Goal: Task Accomplishment & Management: Use online tool/utility

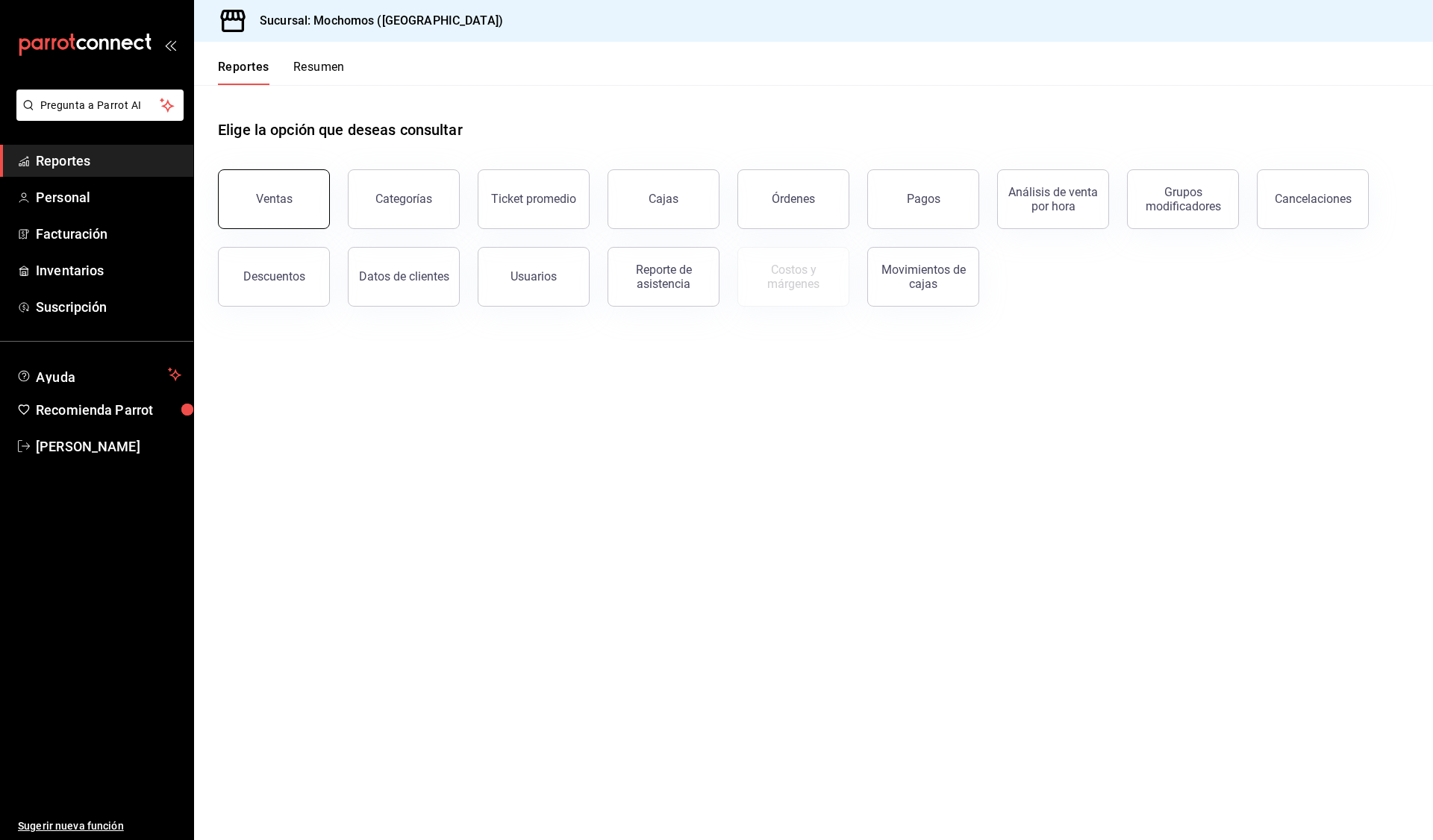
click at [264, 192] on div "Ventas" at bounding box center [274, 199] width 37 height 14
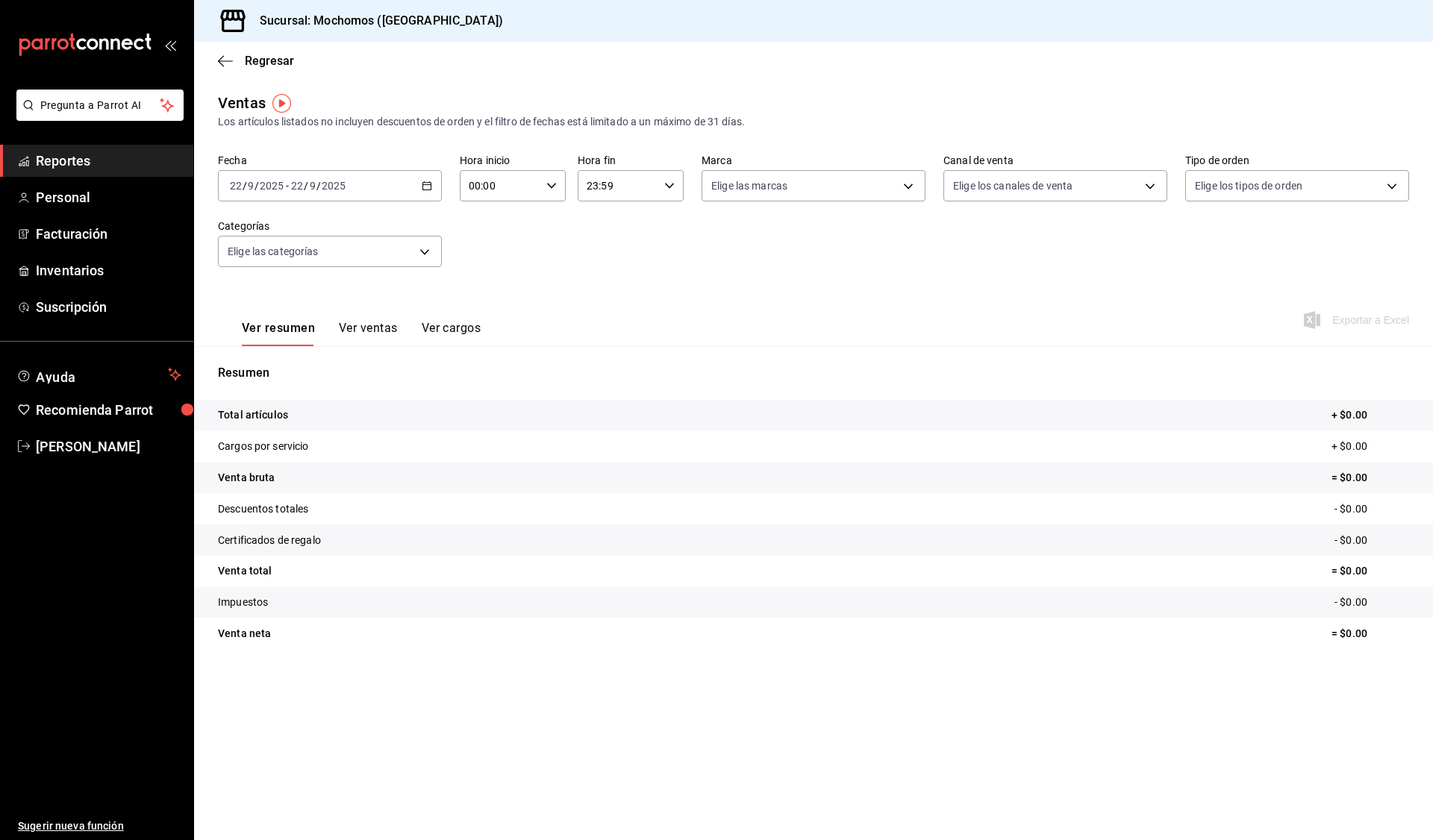
click at [428, 184] on icon "button" at bounding box center [427, 185] width 10 height 10
click at [273, 356] on li "Rango de fechas" at bounding box center [288, 365] width 140 height 34
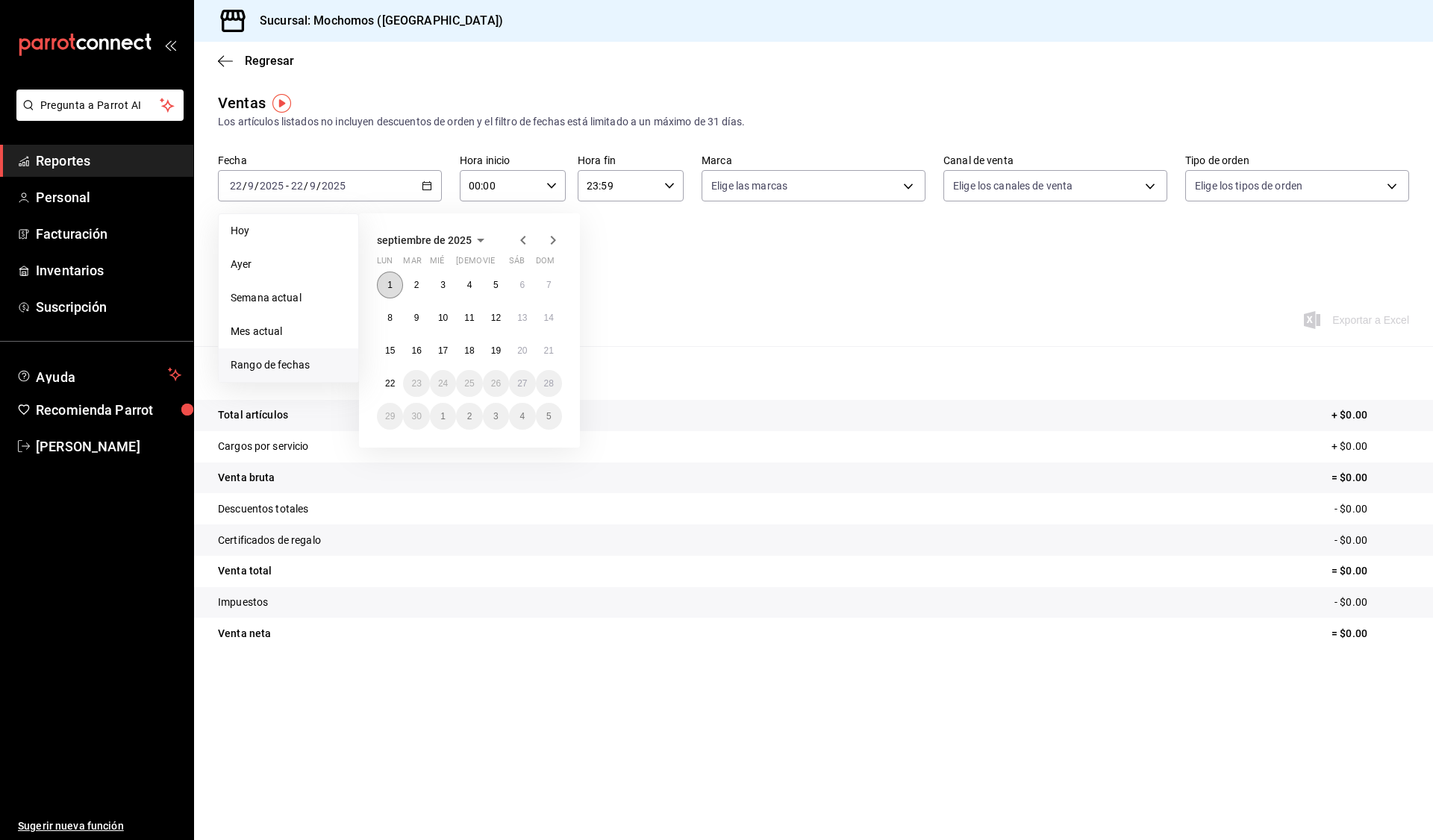
click at [387, 281] on abbr "1" at bounding box center [390, 284] width 6 height 10
click at [395, 383] on button "22" at bounding box center [390, 383] width 26 height 27
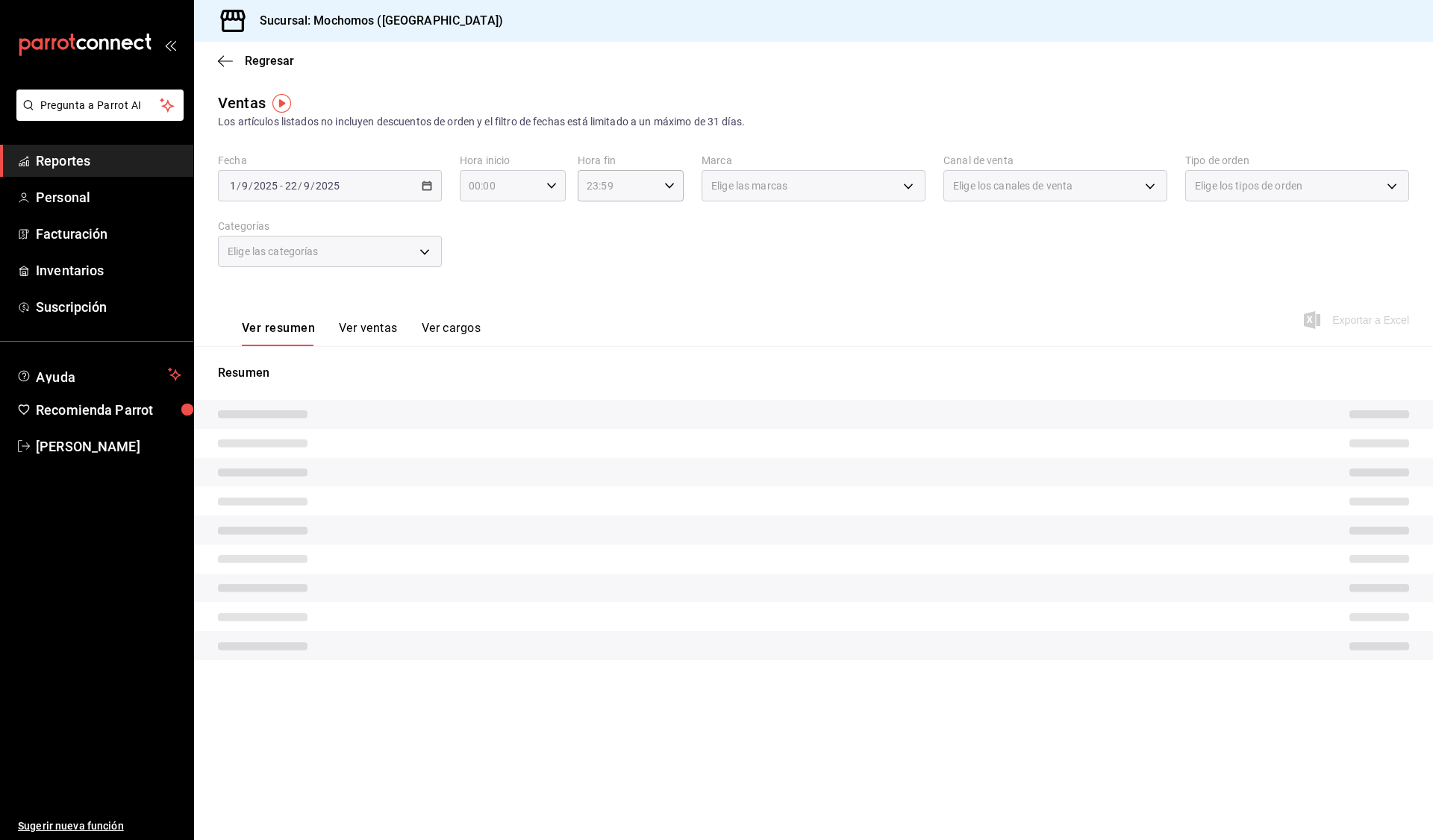
click at [550, 185] on icon "button" at bounding box center [551, 185] width 10 height 10
click at [494, 252] on span "05" at bounding box center [486, 253] width 29 height 12
type input "05:00"
click at [677, 180] on div at bounding box center [716, 420] width 1433 height 840
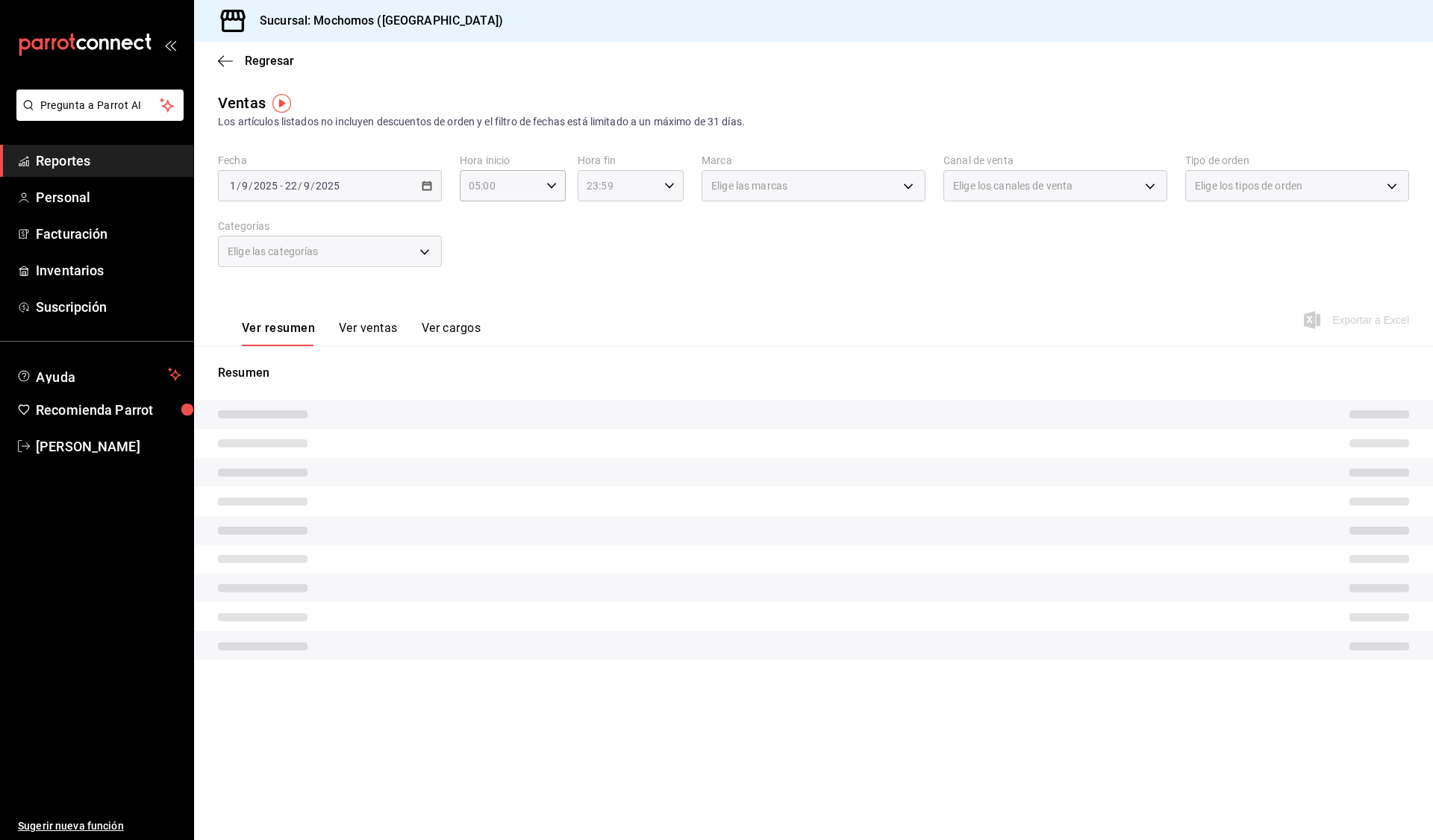
click at [675, 185] on div "23:59 Hora fin" at bounding box center [630, 185] width 106 height 31
click at [617, 252] on button "05" at bounding box center [604, 259] width 47 height 30
click at [659, 228] on span "00" at bounding box center [657, 224] width 29 height 12
type input "05:00"
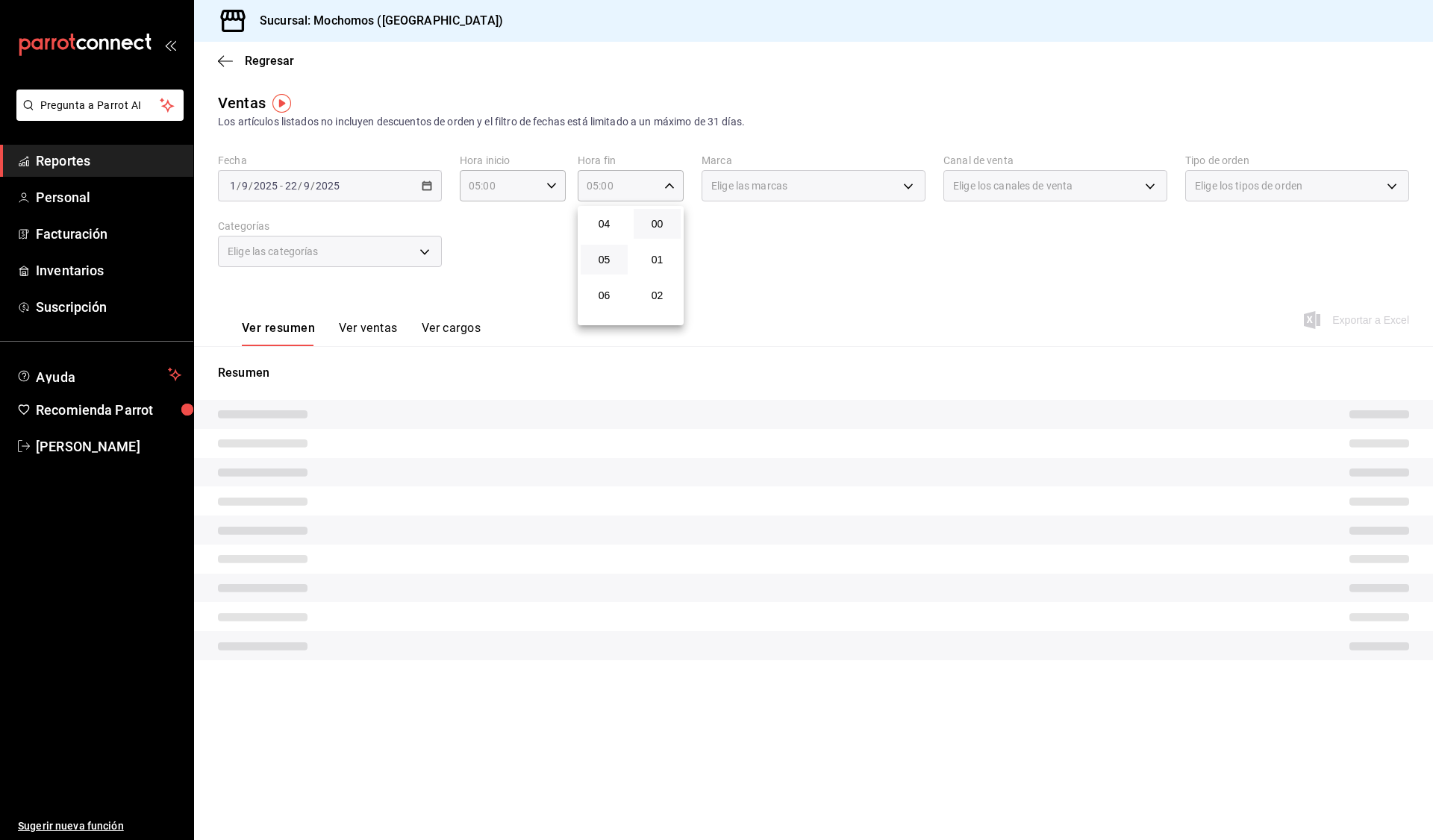
click at [866, 291] on div at bounding box center [716, 420] width 1433 height 840
click at [794, 286] on div "Ver resumen Ver ventas Ver cargos Exportar a Excel" at bounding box center [813, 315] width 1239 height 61
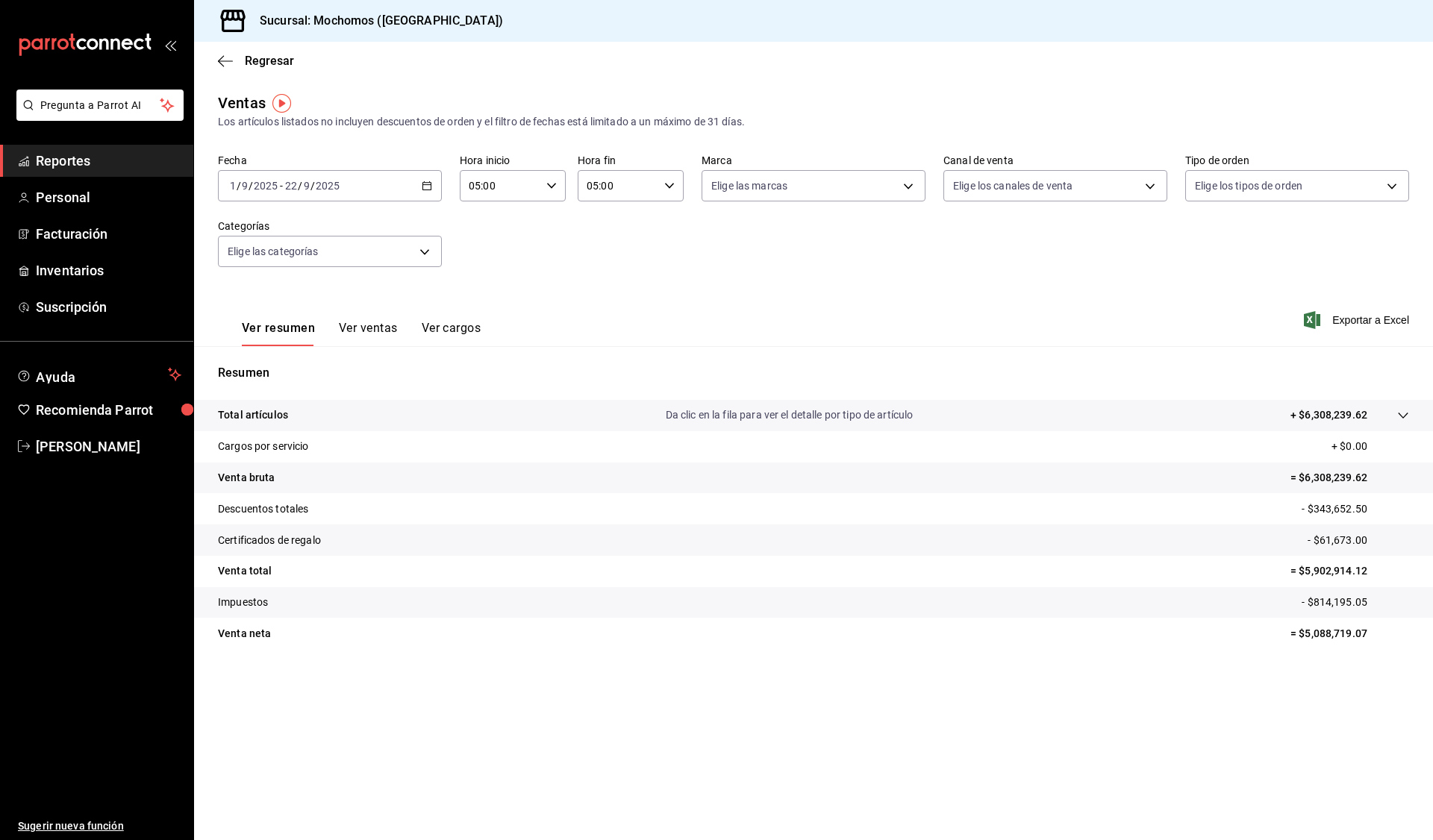
drag, startPoint x: 620, startPoint y: 769, endPoint x: 612, endPoint y: 771, distance: 8.2
click at [620, 769] on main "Regresar Ventas Los artículos listados no incluyen descuentos de orden y el fil…" at bounding box center [813, 441] width 1239 height 798
click at [423, 243] on body "Pregunta a Parrot AI Reportes Personal Facturación Inventarios Suscripción Ayud…" at bounding box center [716, 420] width 1433 height 840
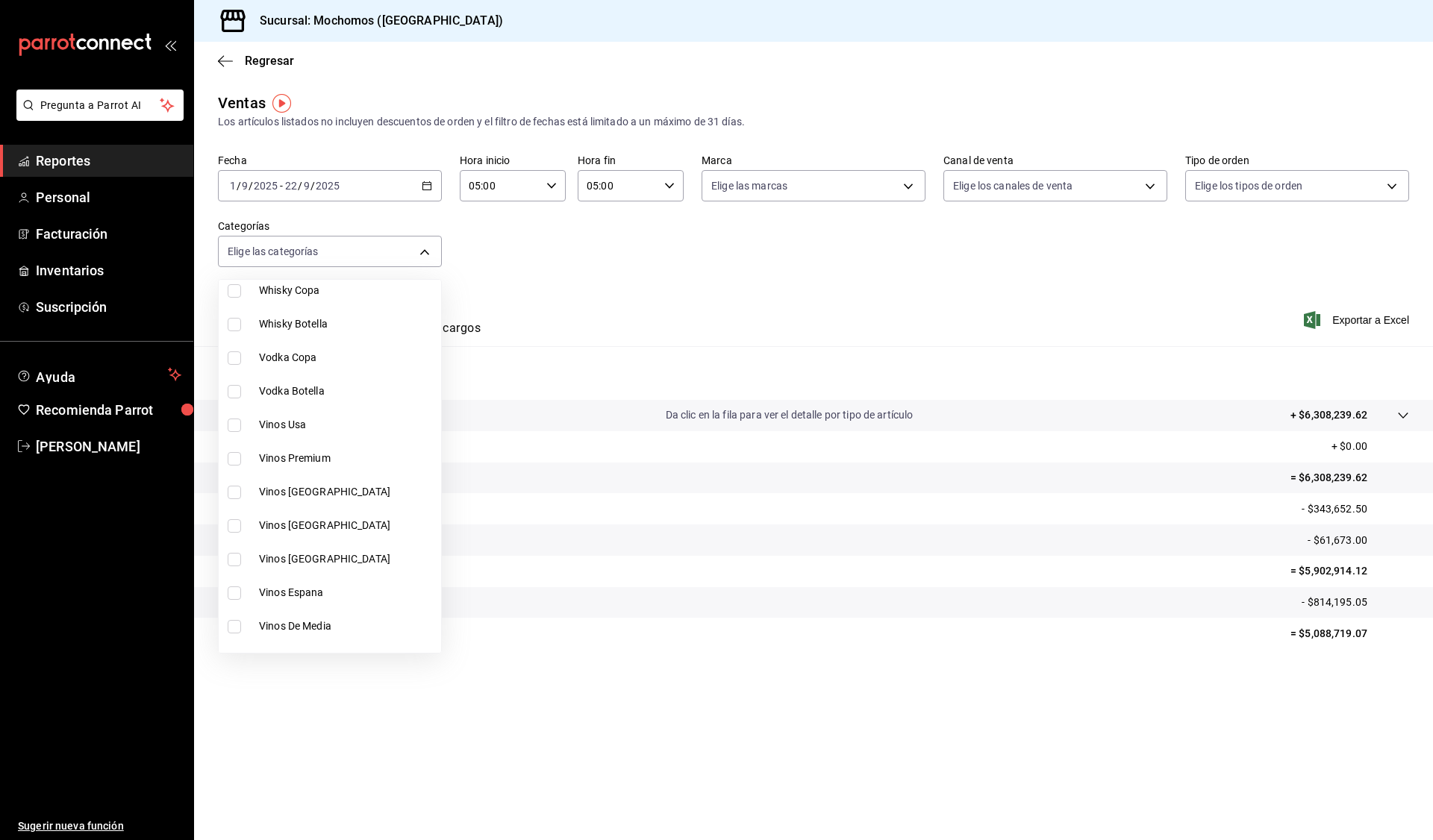
scroll to position [149, 0]
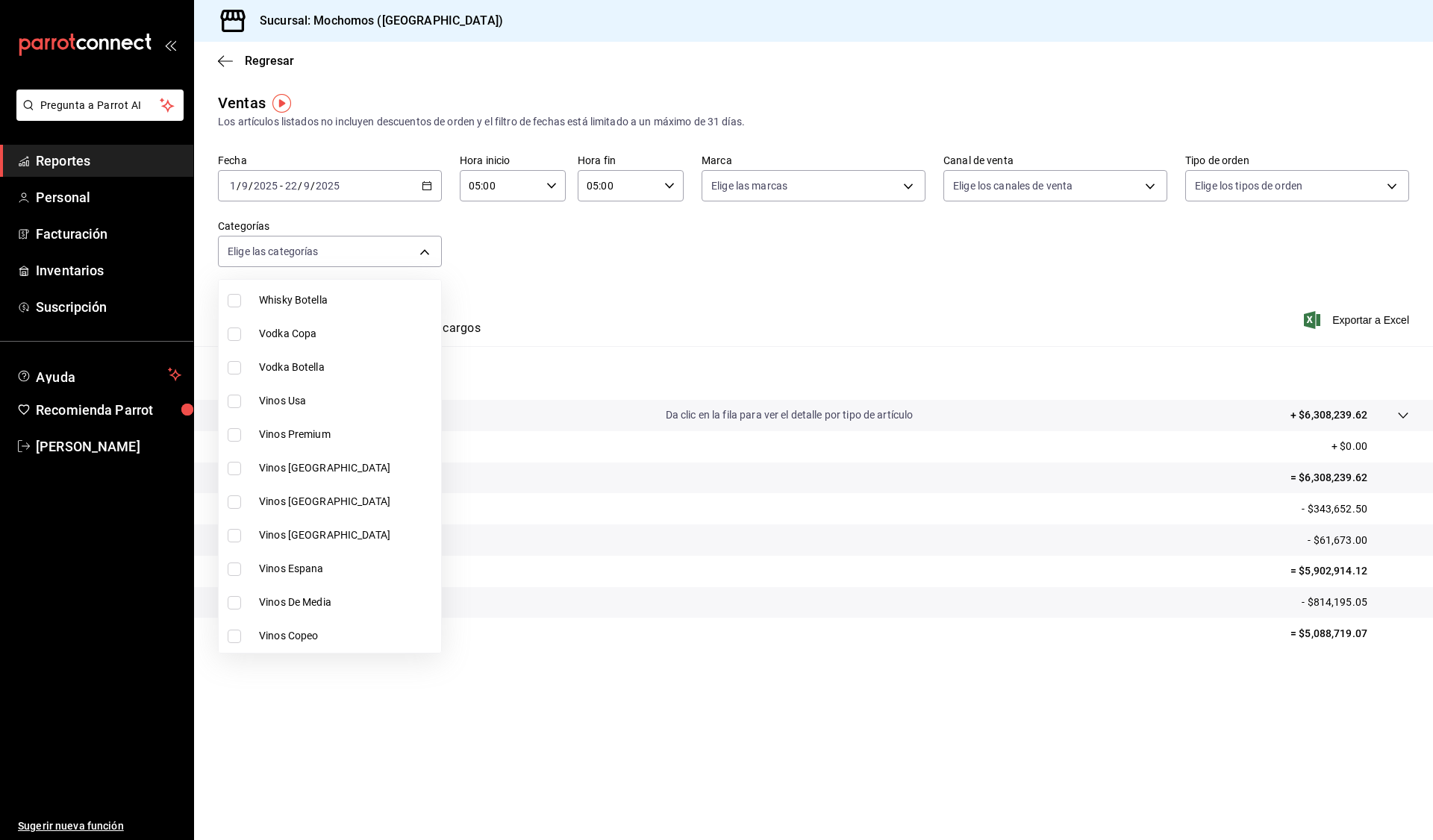
click at [335, 390] on li "Vinos Usa" at bounding box center [330, 401] width 222 height 34
type input "bac10ef5-1566-4c9b-acc1-dcd48c2fd319"
checkbox input "true"
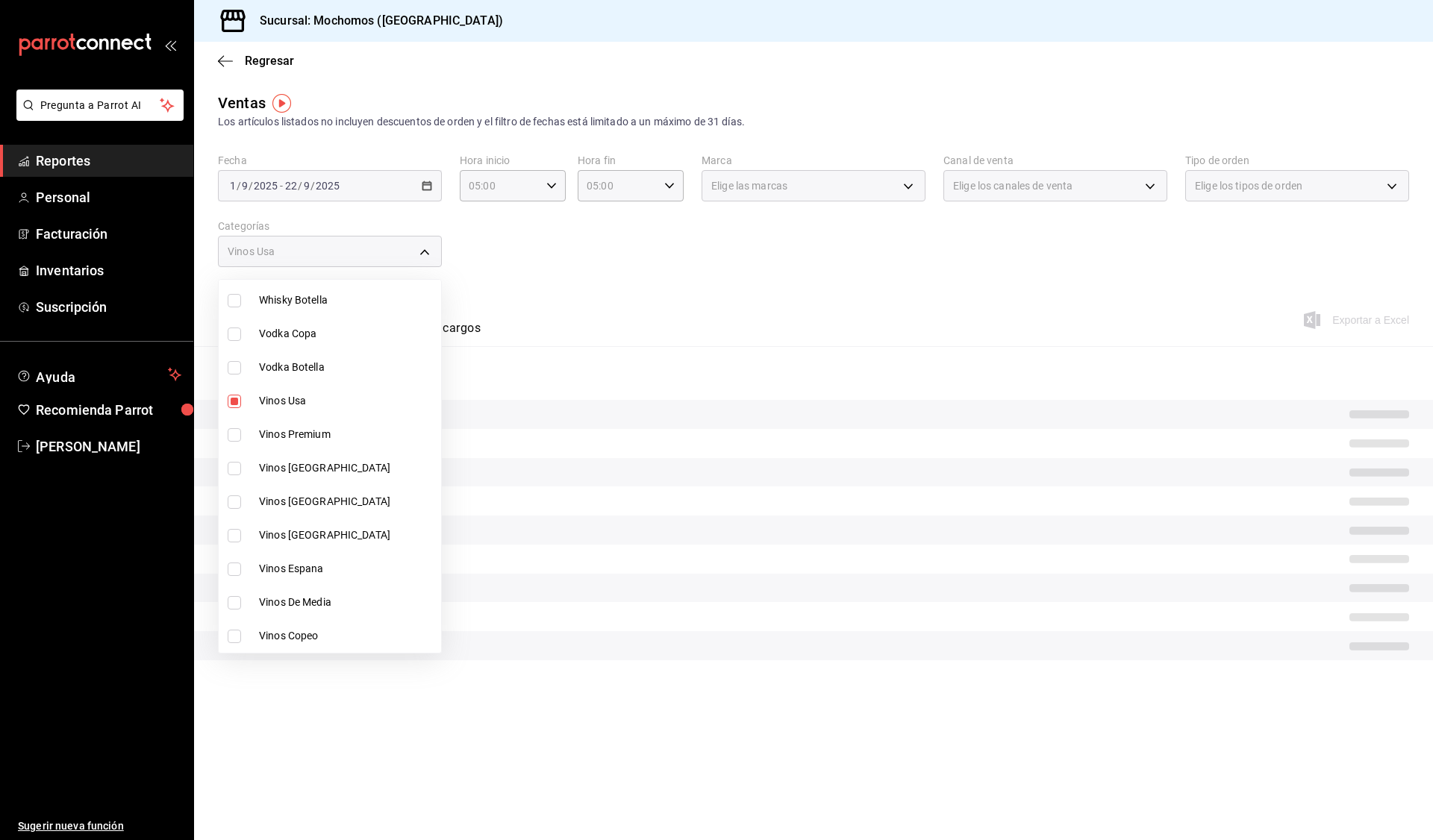
click at [318, 430] on span "Vinos Premium" at bounding box center [347, 434] width 176 height 16
type input "bac10ef5-1566-4c9b-acc1-dcd48c2fd319,8f1d4619-31cd-4580-8641-986ecb04fcb0"
checkbox input "true"
click at [288, 468] on span "Vinos [GEOGRAPHIC_DATA]" at bounding box center [347, 468] width 176 height 16
type input "bac10ef5-1566-4c9b-acc1-dcd48c2fd319,8f1d4619-31cd-4580-8641-986ecb04fcb0,86e29…"
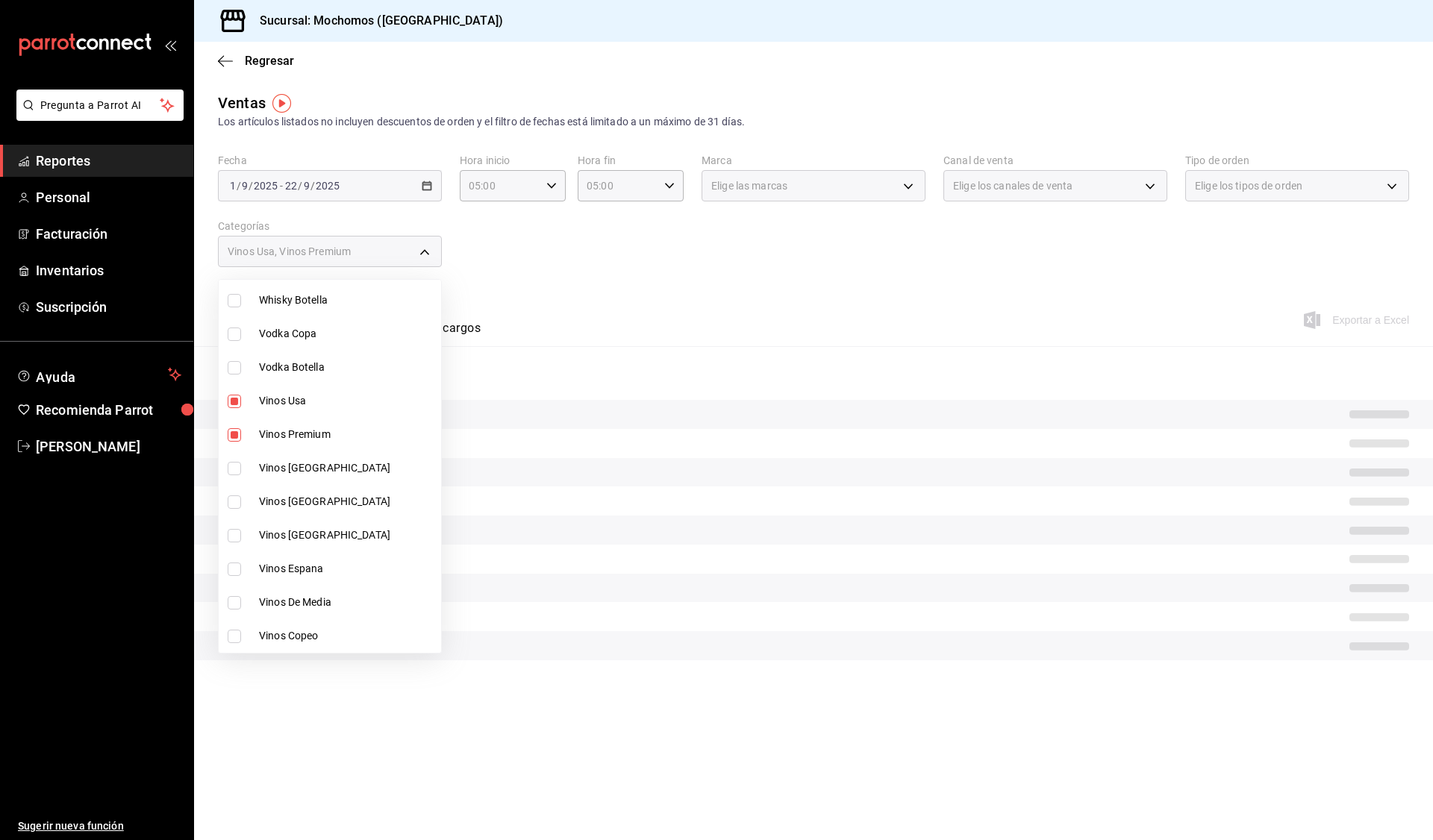
checkbox input "true"
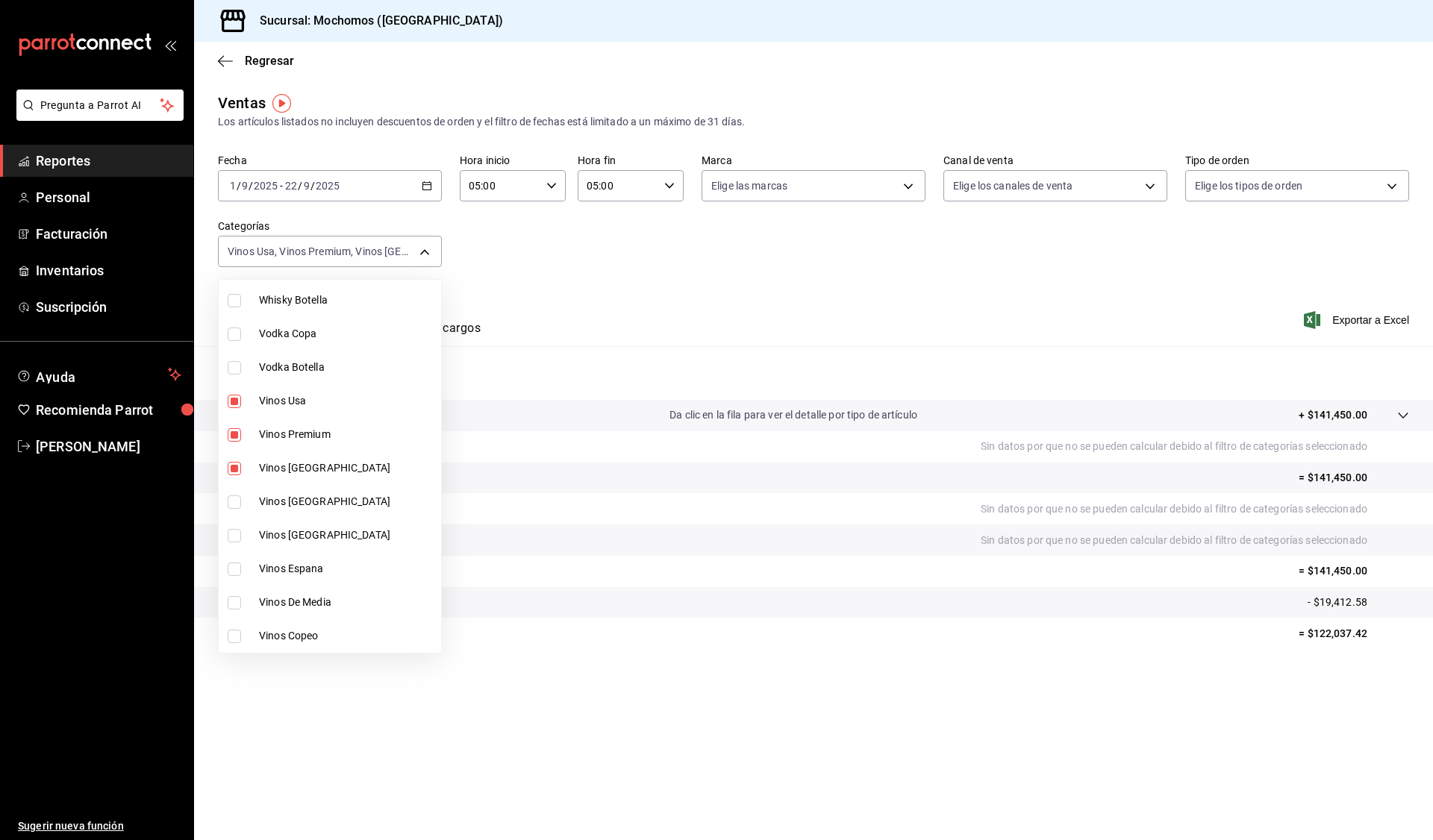
click at [281, 492] on li "Vinos [GEOGRAPHIC_DATA]" at bounding box center [330, 501] width 222 height 34
type input "bac10ef5-1566-4c9b-acc1-dcd48c2fd319,8f1d4619-31cd-4580-8641-986ecb04fcb0,86e29…"
checkbox input "true"
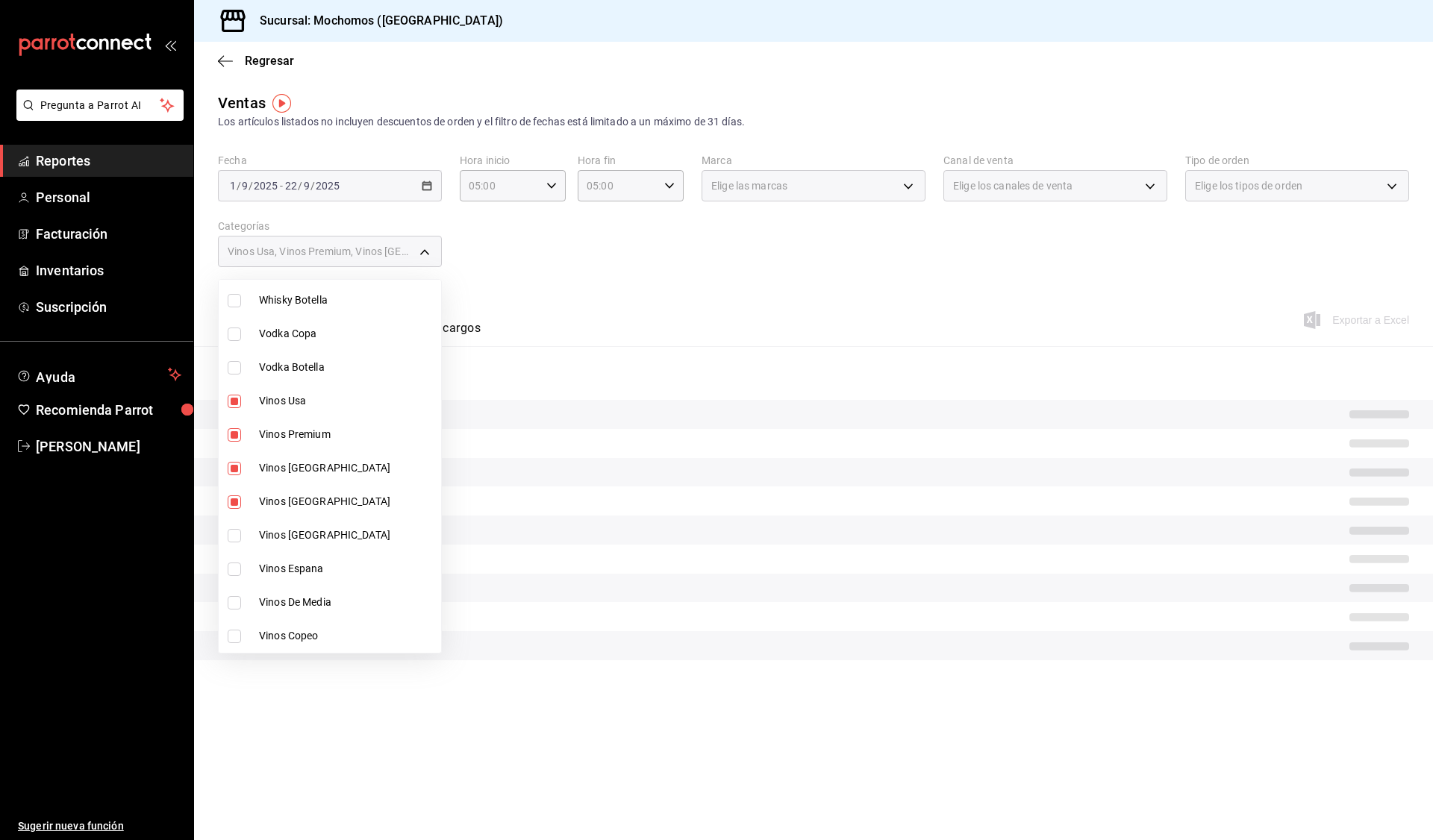
click at [282, 529] on span "Vinos [GEOGRAPHIC_DATA]" at bounding box center [347, 536] width 176 height 16
type input "bac10ef5-1566-4c9b-acc1-dcd48c2fd319,8f1d4619-31cd-4580-8641-986ecb04fcb0,86e29…"
checkbox input "true"
click at [288, 570] on span "Vinos Espana" at bounding box center [347, 569] width 176 height 16
type input "bac10ef5-1566-4c9b-acc1-dcd48c2fd319,8f1d4619-31cd-4580-8641-986ecb04fcb0,86e29…"
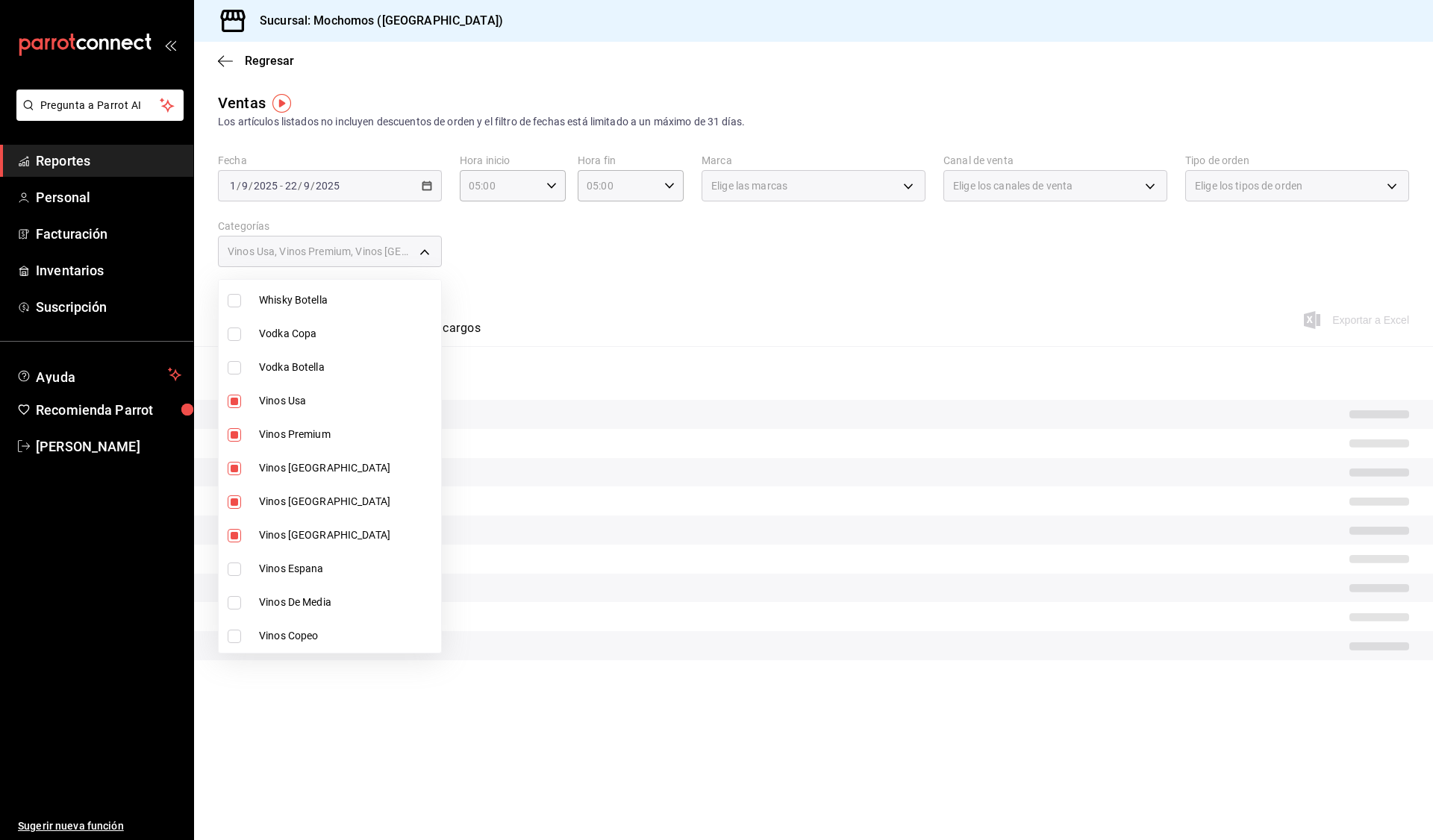
checkbox input "true"
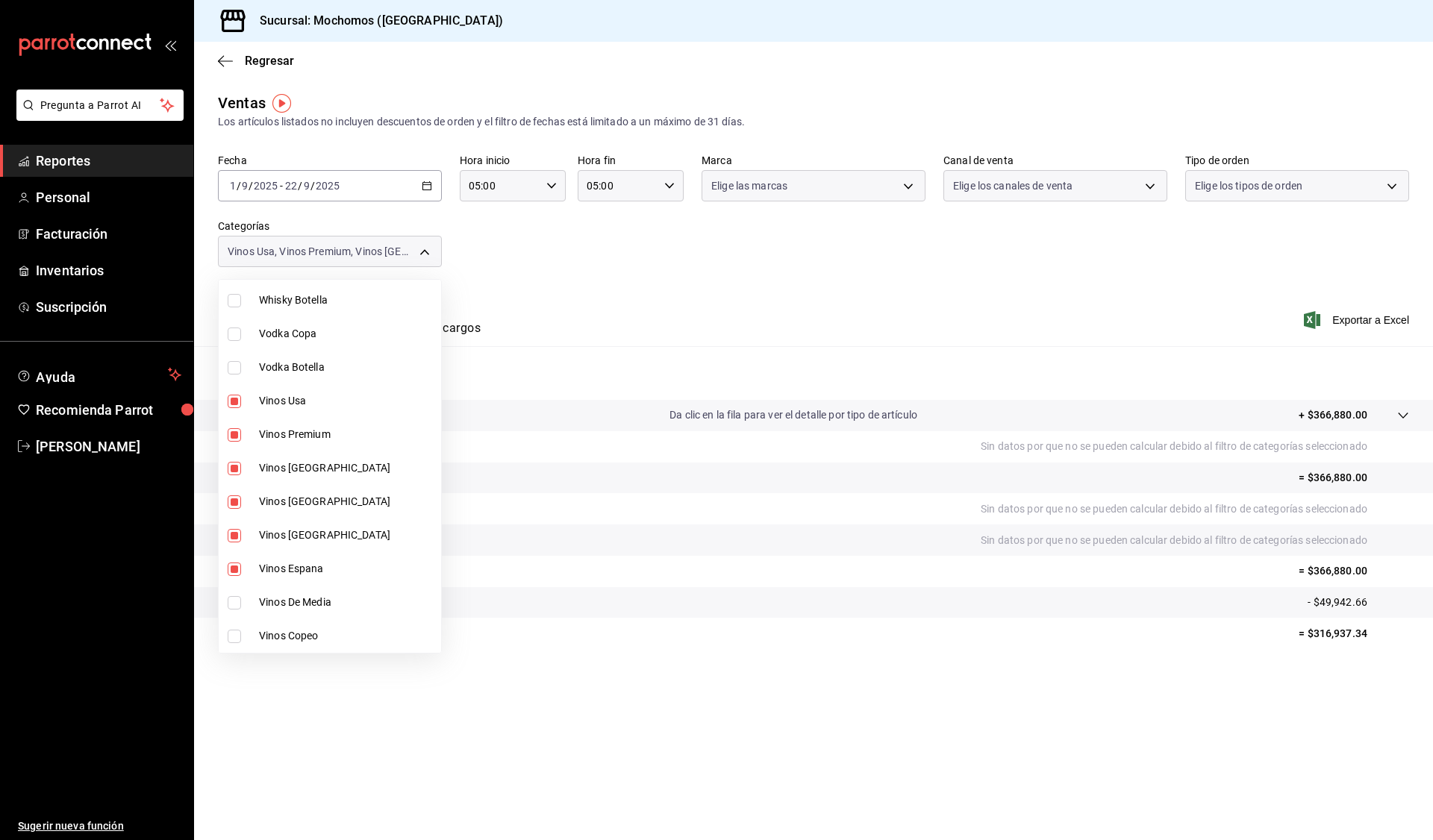
click at [300, 600] on span "Vinos De Media" at bounding box center [347, 603] width 176 height 16
type input "bac10ef5-1566-4c9b-acc1-dcd48c2fd319,8f1d4619-31cd-4580-8641-986ecb04fcb0,86e29…"
checkbox input "true"
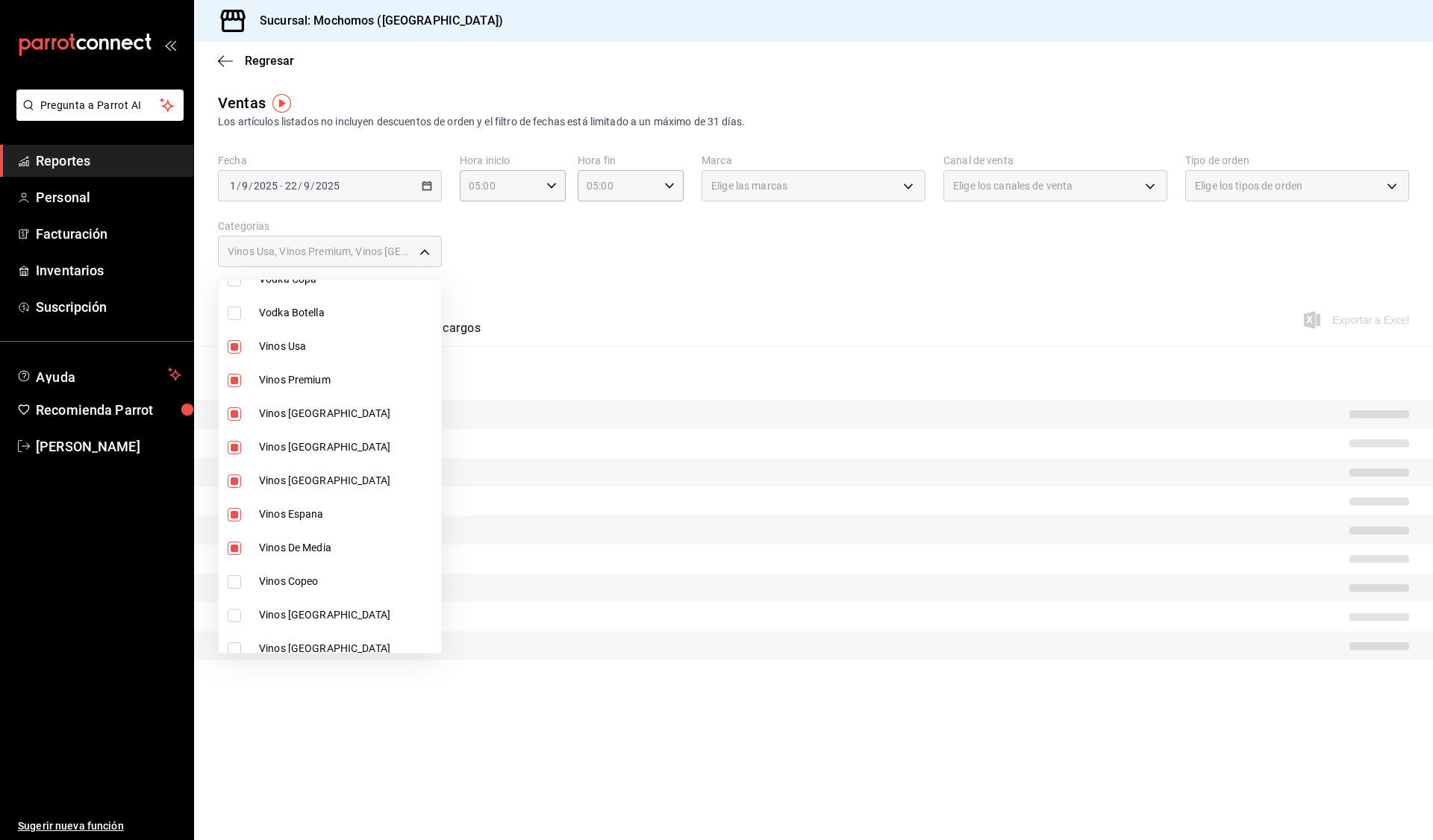
scroll to position [299, 0]
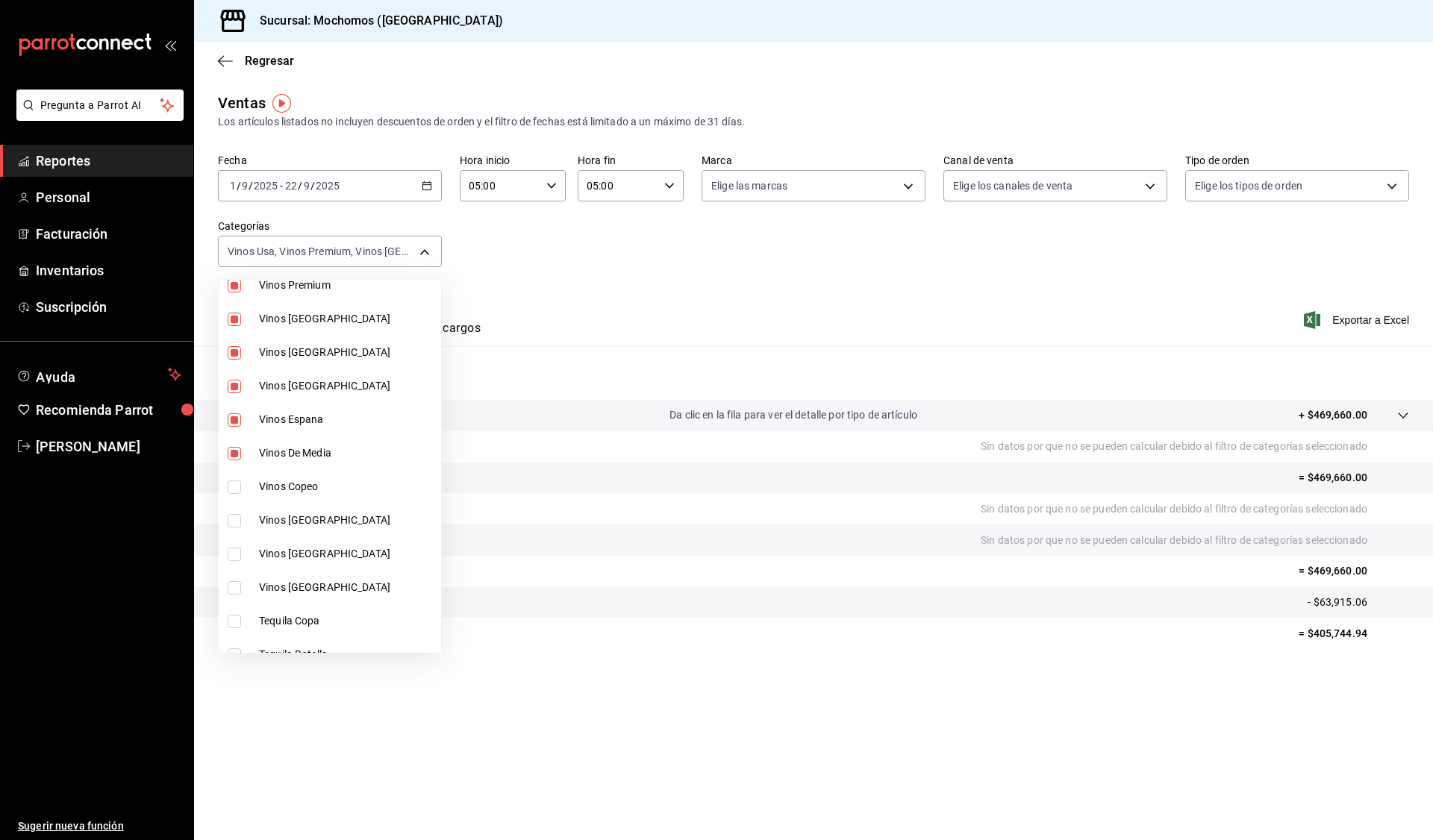
click at [292, 488] on span "Vinos Copeo" at bounding box center [347, 487] width 176 height 16
type input "bac10ef5-1566-4c9b-acc1-dcd48c2fd319,8f1d4619-31cd-4580-8641-986ecb04fcb0,86e29…"
checkbox input "true"
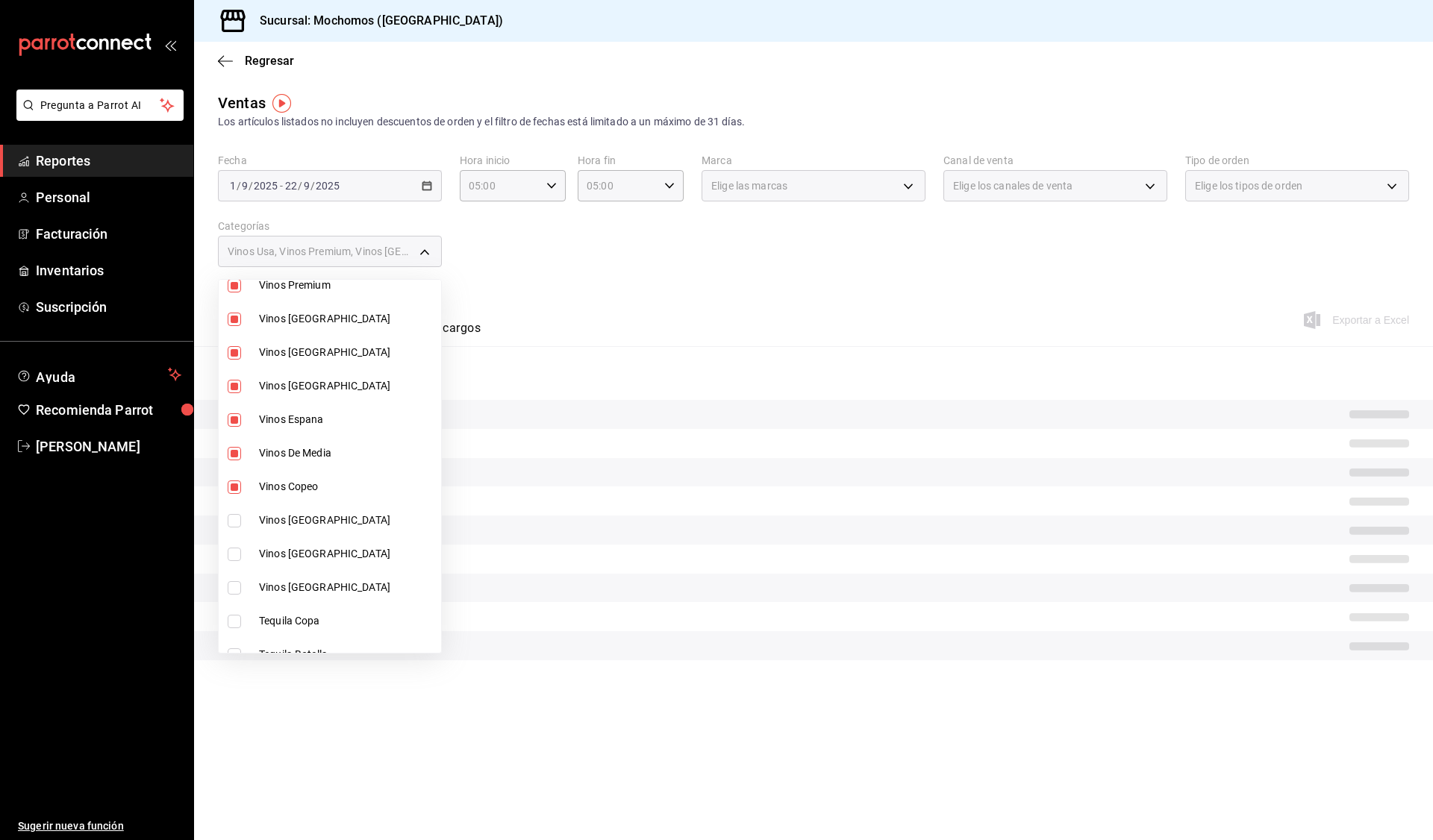
click at [287, 513] on span "Vinos [GEOGRAPHIC_DATA]" at bounding box center [347, 521] width 176 height 16
type input "bac10ef5-1566-4c9b-acc1-dcd48c2fd319,8f1d4619-31cd-4580-8641-986ecb04fcb0,86e29…"
checkbox input "true"
click at [304, 556] on span "Vinos [GEOGRAPHIC_DATA]" at bounding box center [347, 554] width 176 height 16
type input "bac10ef5-1566-4c9b-acc1-dcd48c2fd319,8f1d4619-31cd-4580-8641-986ecb04fcb0,86e29…"
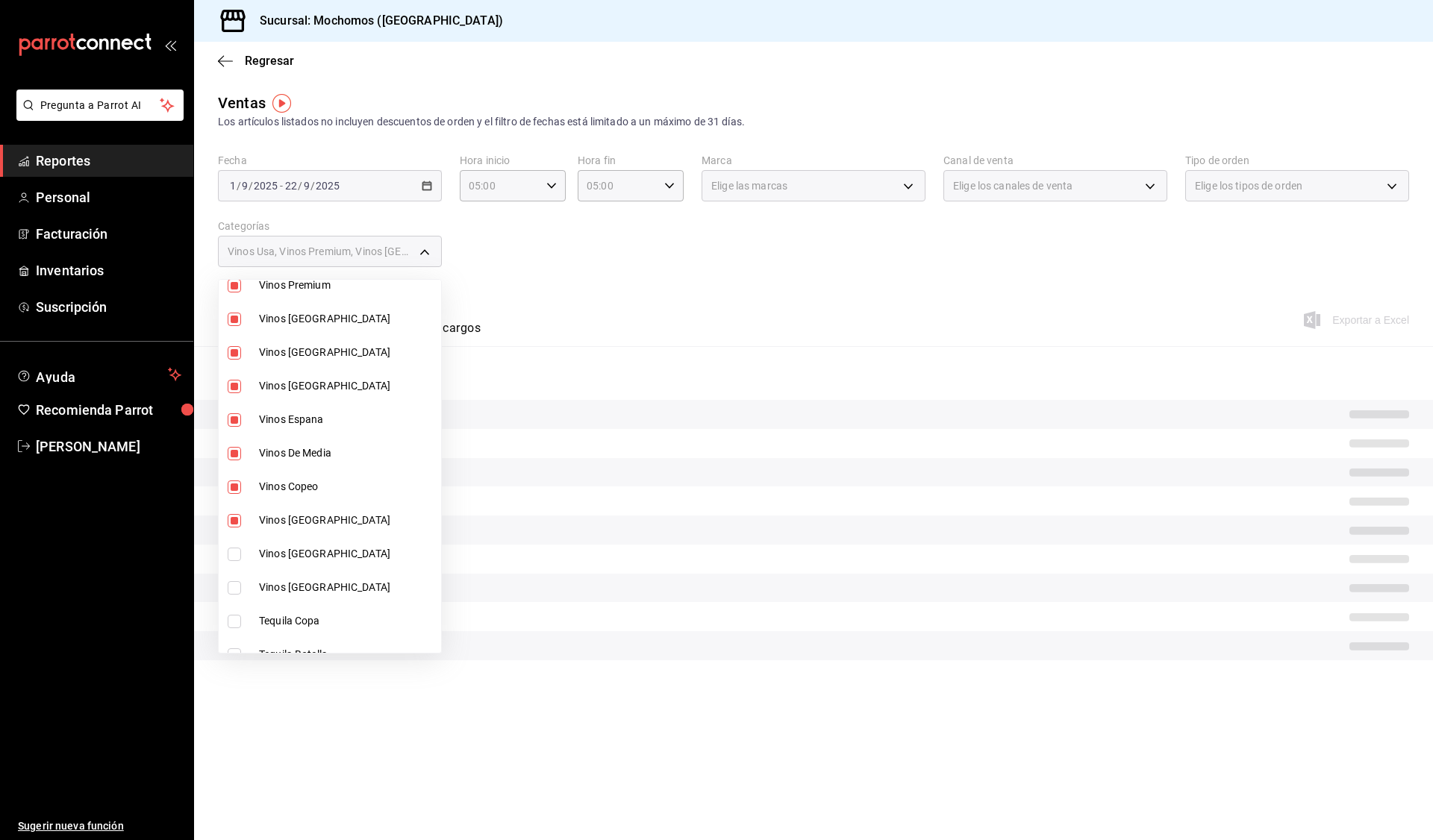
checkbox input "true"
click at [293, 588] on span "Vinos [GEOGRAPHIC_DATA]" at bounding box center [347, 588] width 176 height 16
type input "bac10ef5-1566-4c9b-acc1-dcd48c2fd319,8f1d4619-31cd-4580-8641-986ecb04fcb0,86e29…"
checkbox input "true"
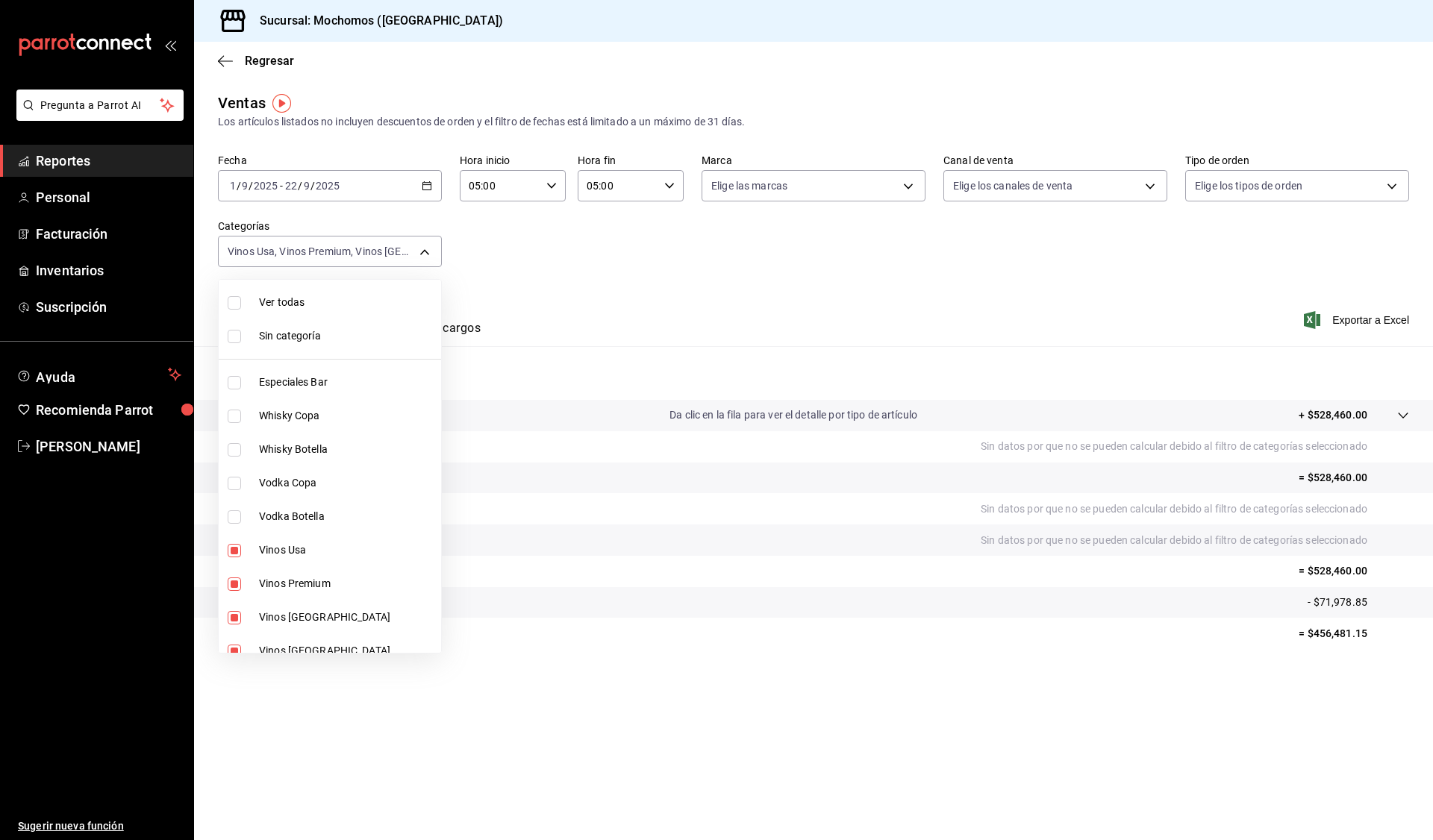
click at [303, 550] on span "Vinos Usa" at bounding box center [347, 550] width 176 height 16
type input "8f1d4619-31cd-4580-8641-986ecb04fcb0,86e29bf7-e61b-4293-8660-4c1686d5e106,26b2d…"
checkbox input "false"
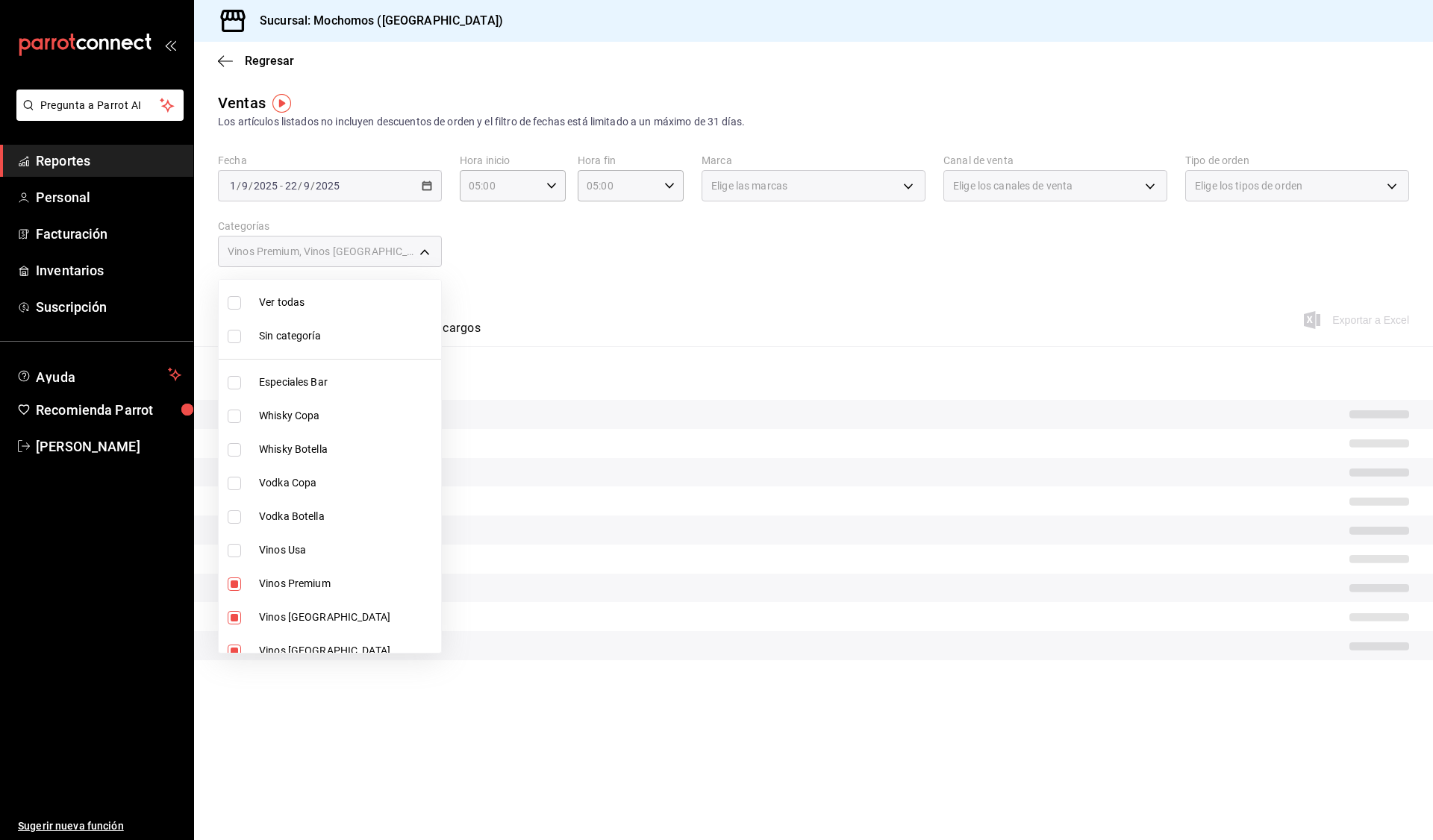
click at [308, 583] on span "Vinos Premium" at bounding box center [347, 584] width 176 height 16
type input "86e29bf7-e61b-4293-8660-4c1686d5e106,26b2d7c4-f549-49c2-885e-0276c53dde9e,2d417…"
checkbox input "false"
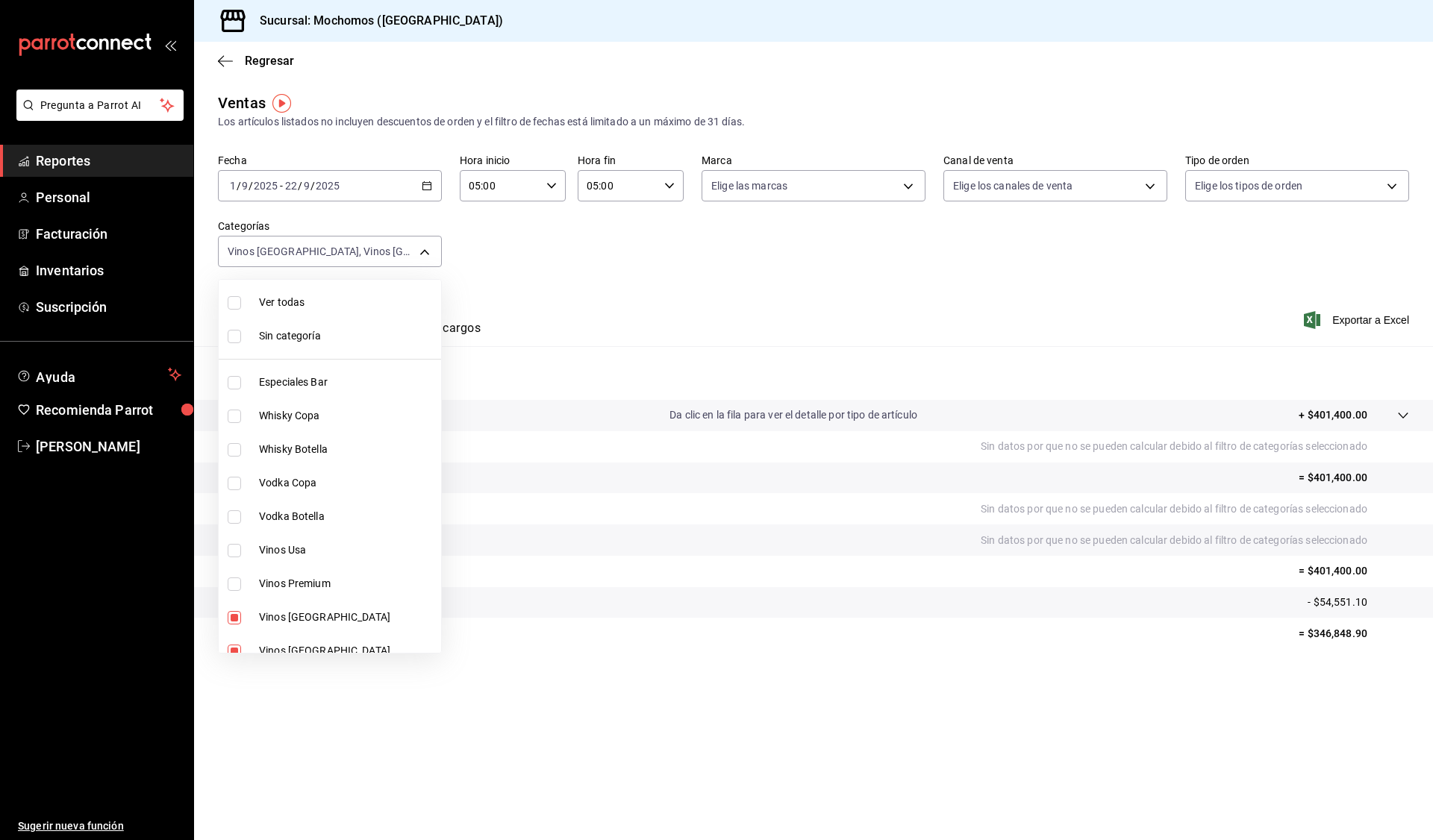
click at [300, 621] on span "Vinos [GEOGRAPHIC_DATA]" at bounding box center [347, 617] width 176 height 16
type input "26b2d7c4-f549-49c2-885e-0276c53dde9e,2d417c93-2c01-4011-a940-1d8a97e4b436,17368…"
checkbox input "false"
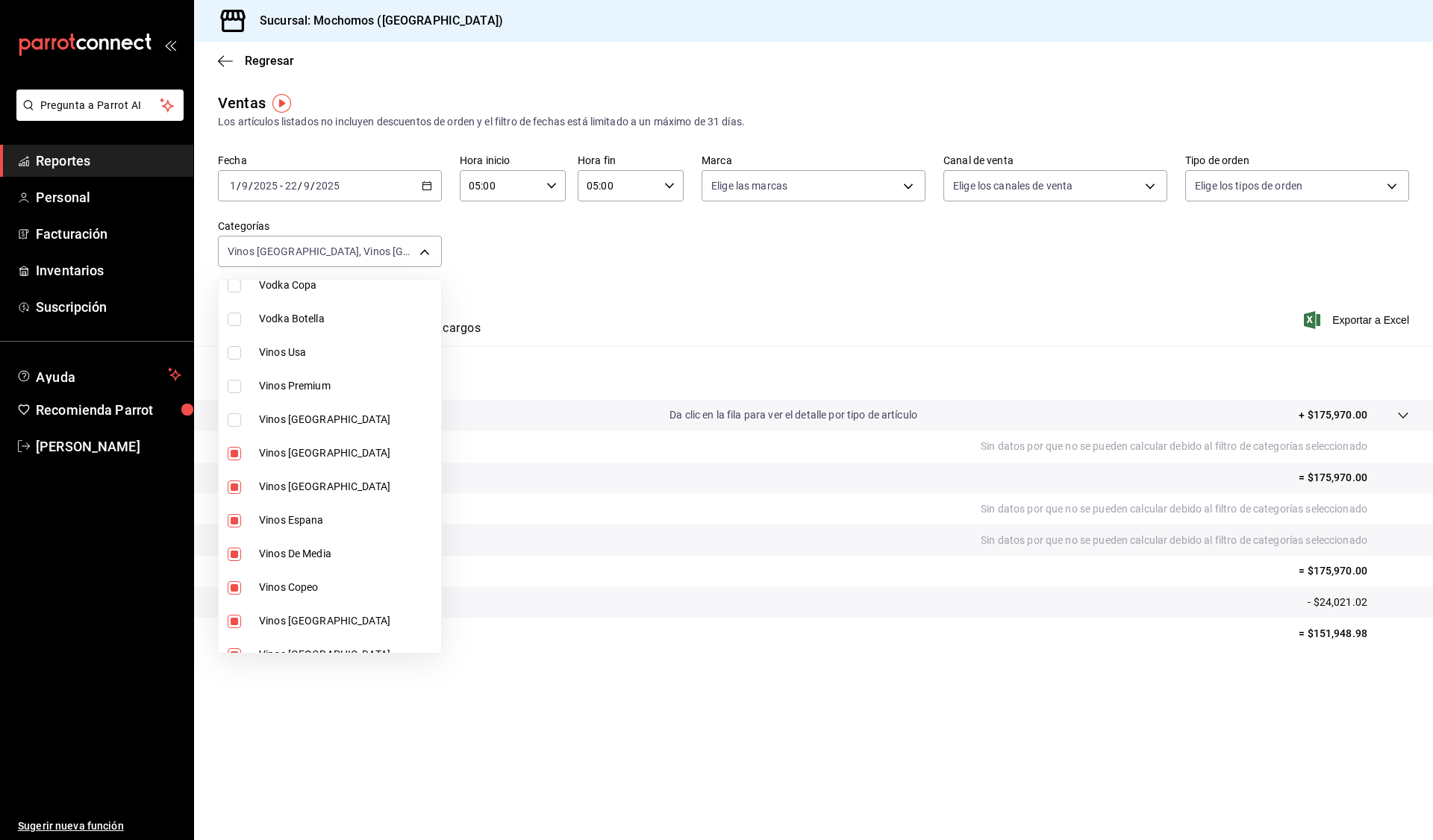
scroll to position [224, 0]
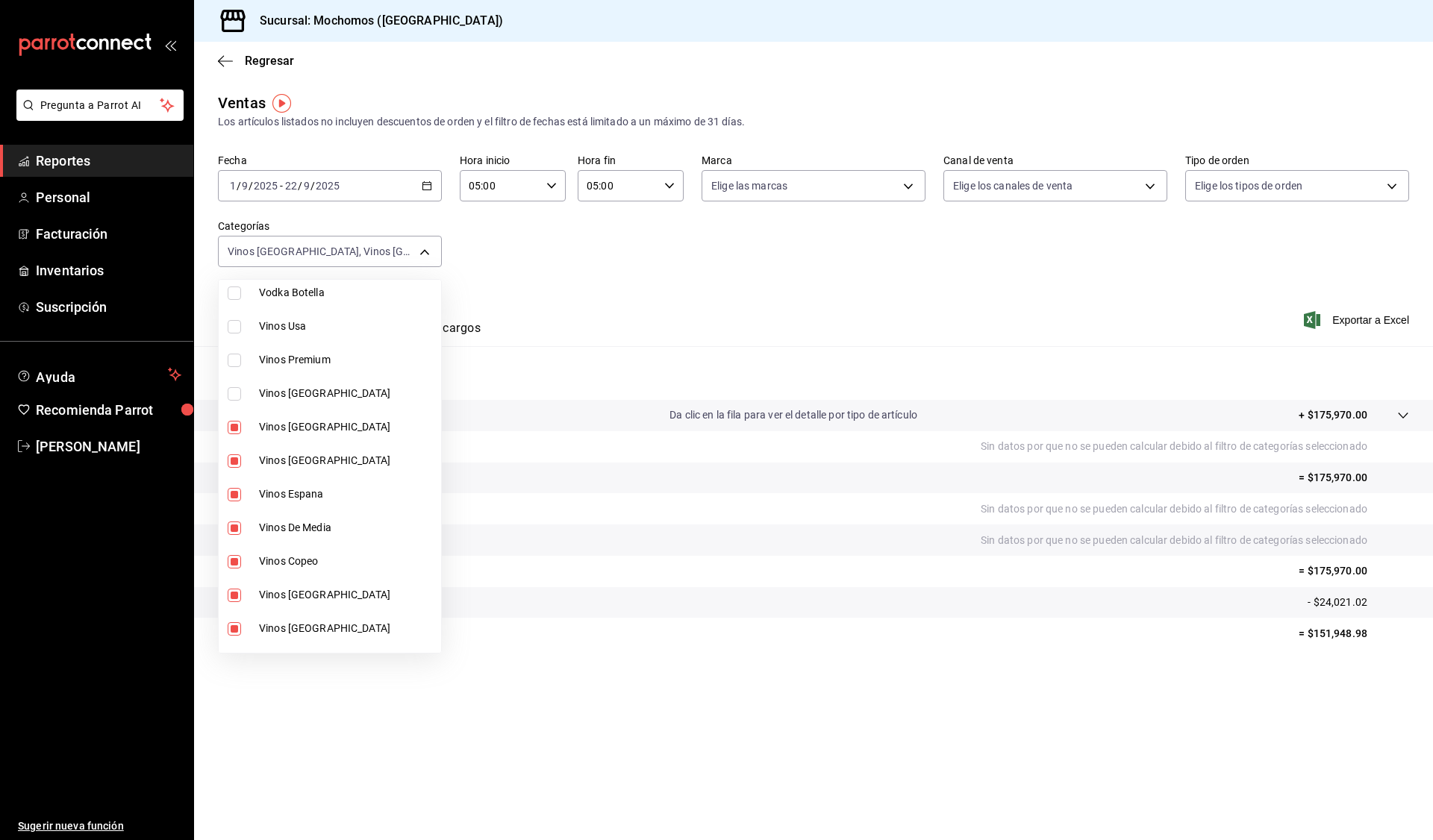
click at [312, 428] on span "Vinos [GEOGRAPHIC_DATA]" at bounding box center [347, 427] width 176 height 16
type input "2d417c93-2c01-4011-a940-1d8a97e4b436,17368015-d273-4ee3-8525-876a7dc4ea53,a22ae…"
checkbox input "false"
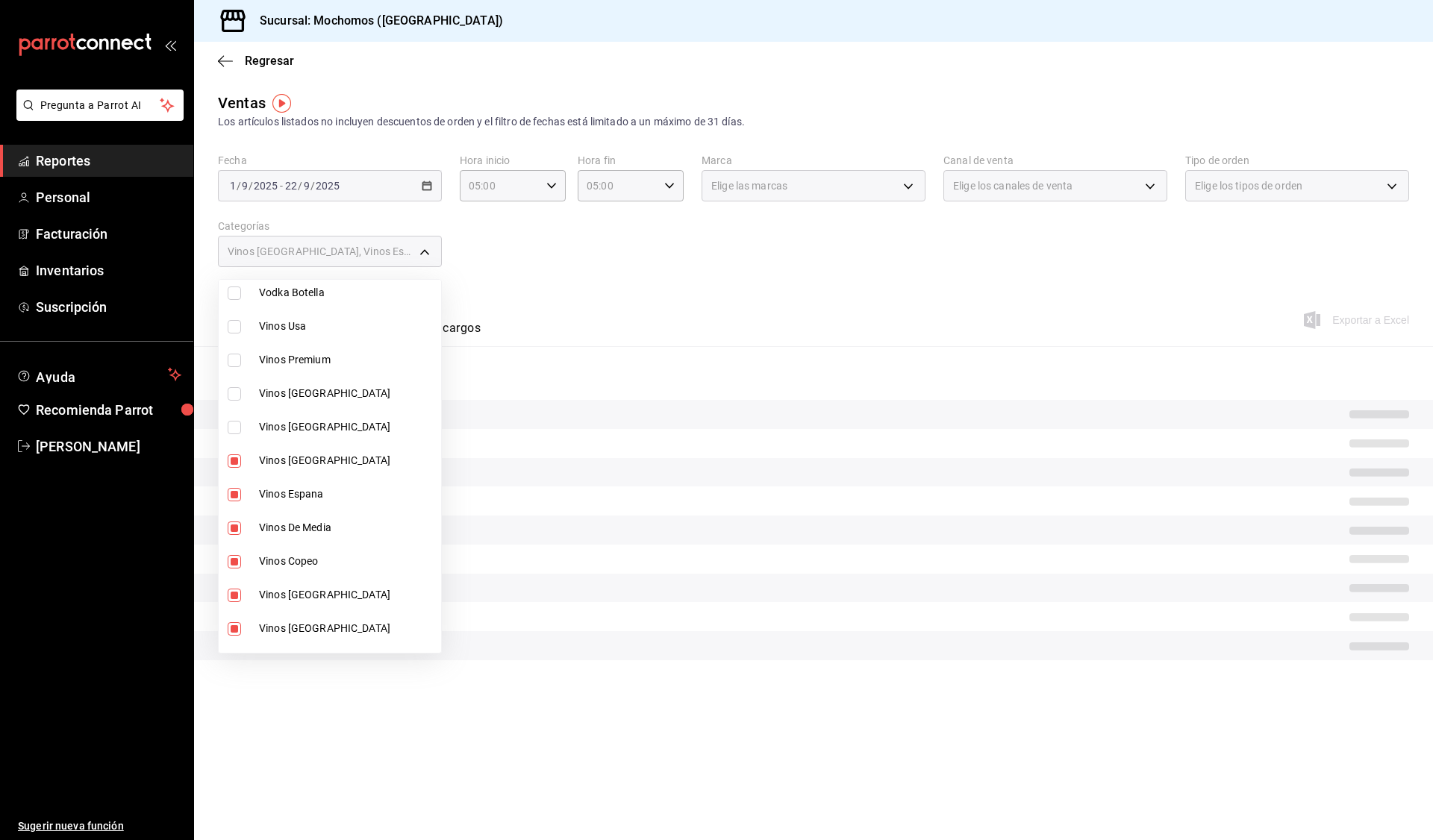
click at [303, 455] on span "Vinos [GEOGRAPHIC_DATA]" at bounding box center [347, 461] width 176 height 16
type input "17368015-d273-4ee3-8525-876a7dc4ea53,a22ae633-bca6-4998-8f2f-e8fd1461d972,bdbea…"
checkbox input "false"
click at [300, 493] on span "Vinos Espana" at bounding box center [347, 494] width 176 height 16
type input "a22ae633-bca6-4998-8f2f-e8fd1461d972,bdbeaaa4-00ce-417a-80ed-7d0d262c9c9e,3f36f…"
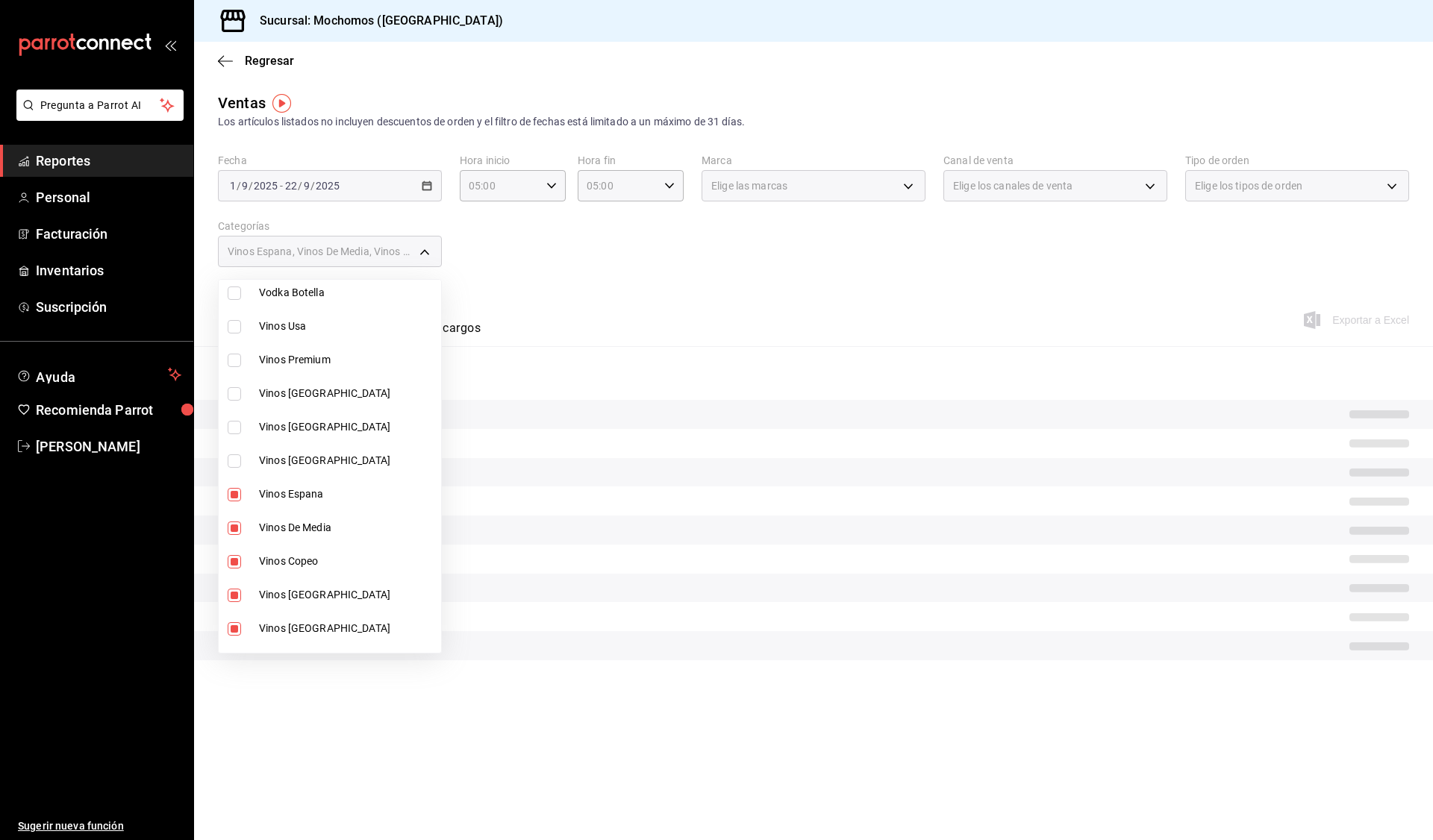
checkbox input "false"
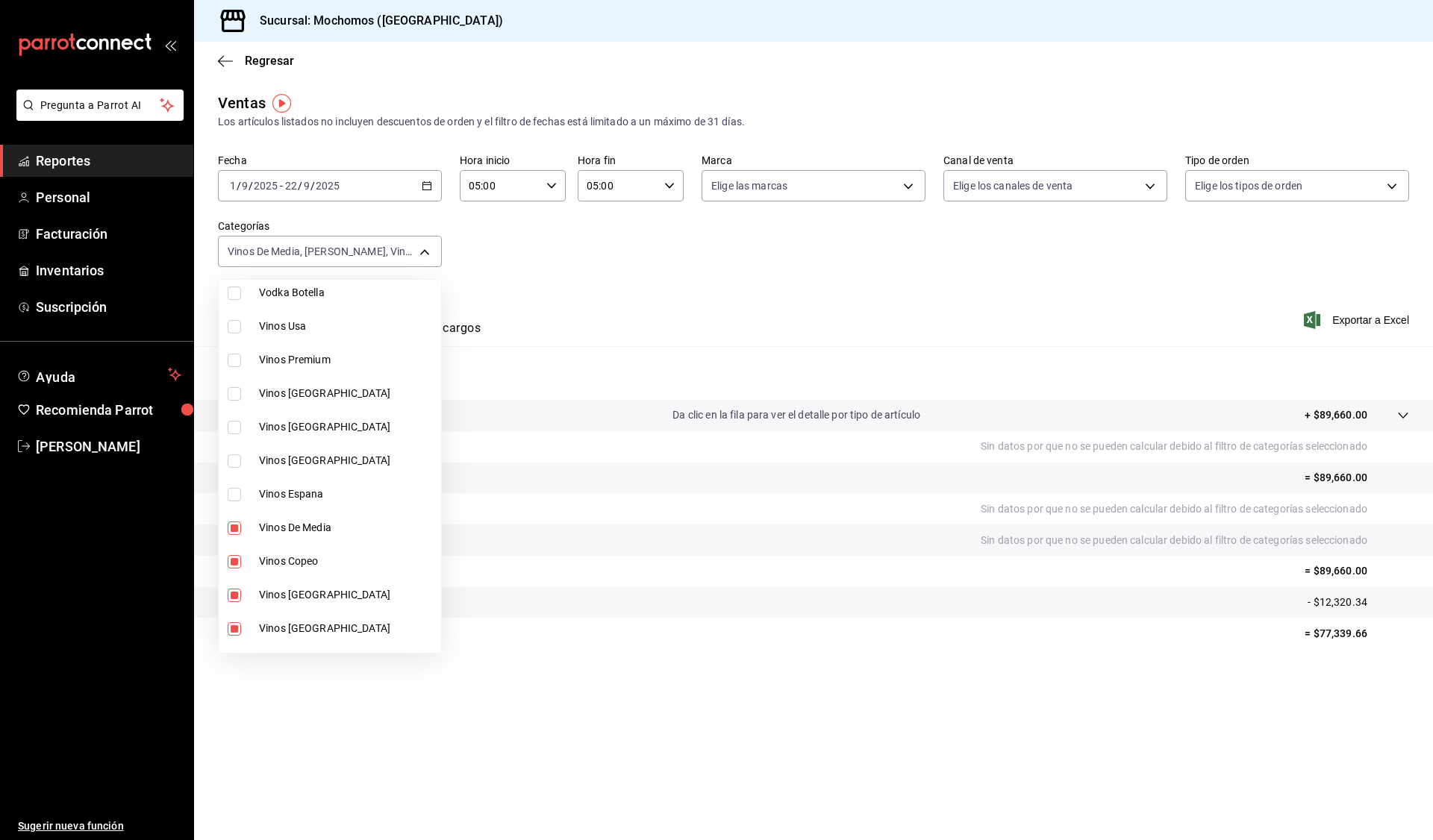
click at [297, 525] on span "Vinos De Media" at bounding box center [347, 528] width 176 height 16
type input "bdbeaaa4-00ce-417a-80ed-7d0d262c9c9e,3f36fa1f-3b63-40f0-8c75-69b10e01c608,b76bf…"
checkbox input "false"
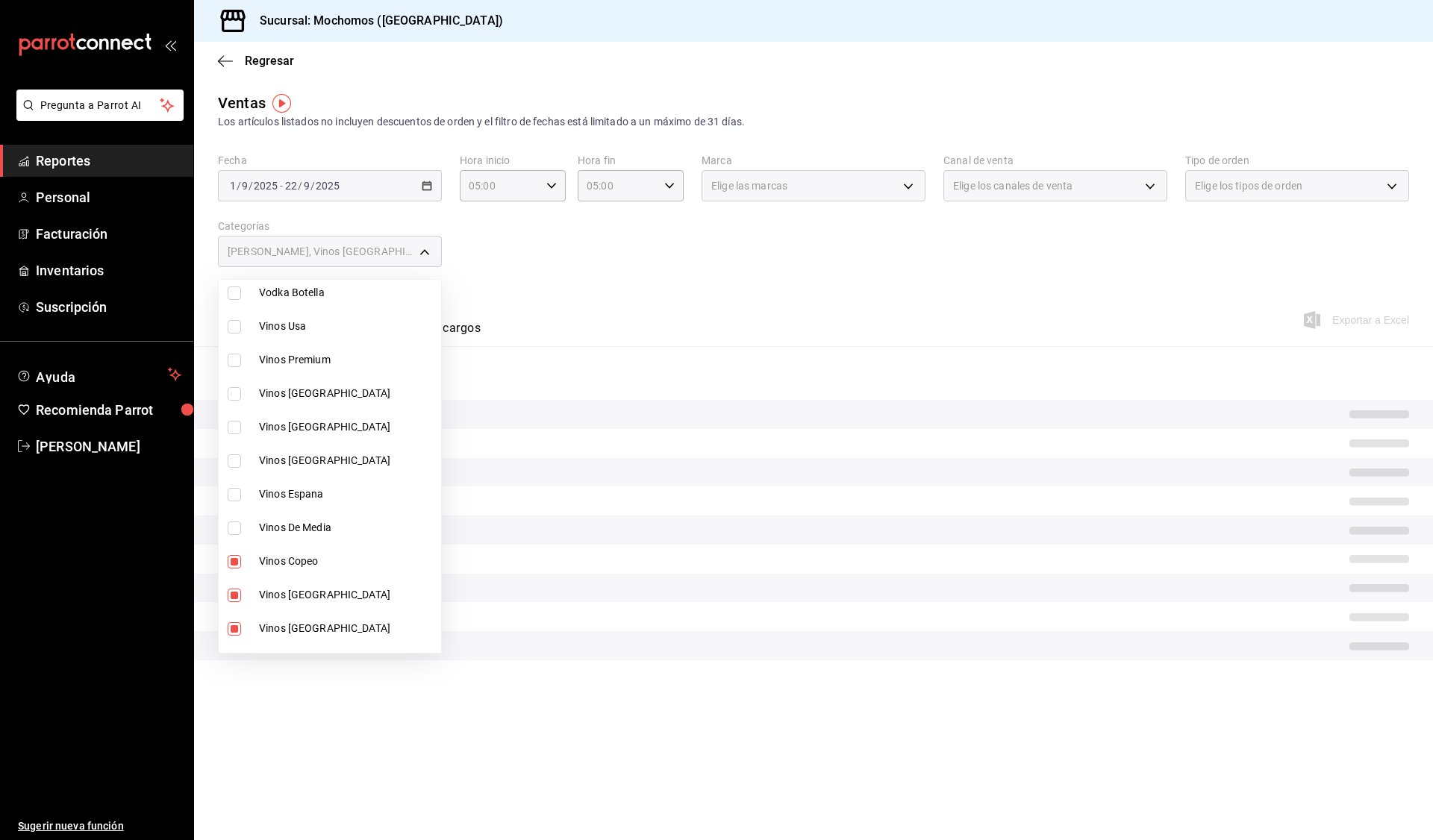
click at [292, 554] on span "Vinos Copeo" at bounding box center [347, 561] width 176 height 16
type input "3f36fa1f-3b63-40f0-8c75-69b10e01c608,b76bf475-0530-4cb9-a7c3-4c290ac4f7d6,cccc8…"
checkbox input "false"
click at [285, 601] on span "Vinos [GEOGRAPHIC_DATA]" at bounding box center [347, 595] width 176 height 16
type input "b76bf475-0530-4cb9-a7c3-4c290ac4f7d6,cccc8810-dfb0-446e-a224-96bc6f69c435"
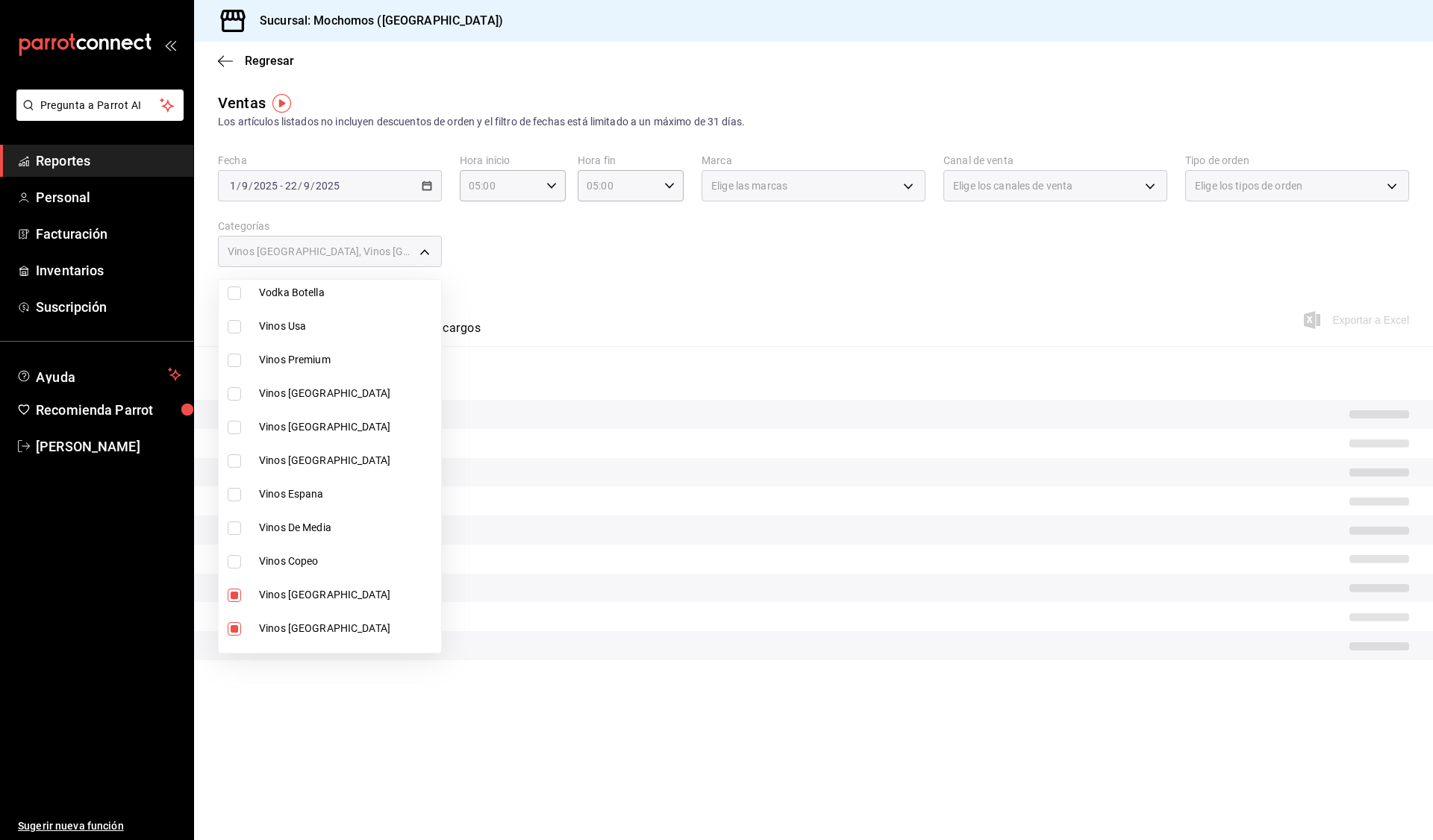
checkbox input "false"
click at [288, 630] on span "Vinos [GEOGRAPHIC_DATA]" at bounding box center [347, 628] width 176 height 16
type input "cccc8810-dfb0-446e-a224-96bc6f69c435"
checkbox input "false"
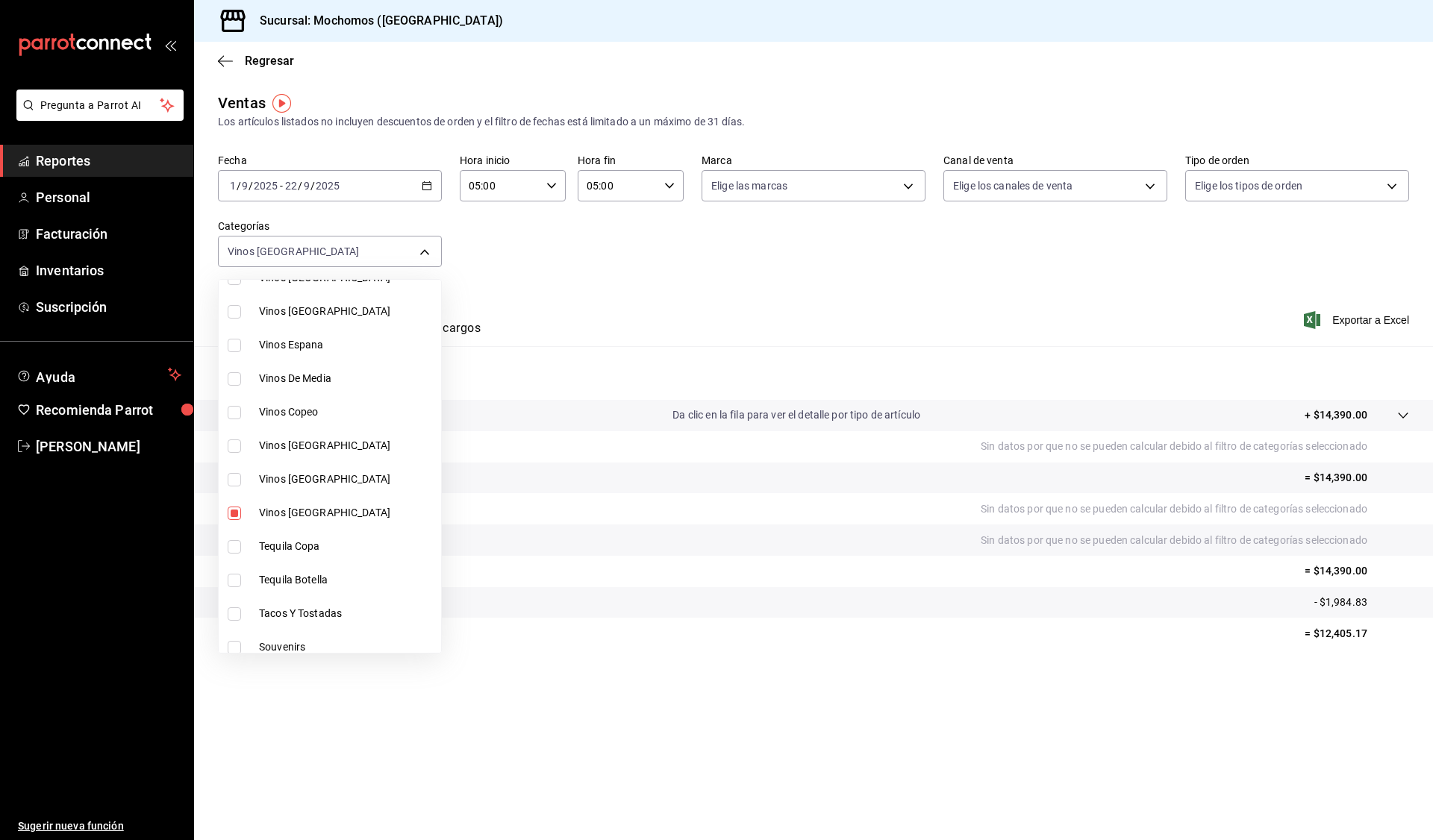
scroll to position [448, 0]
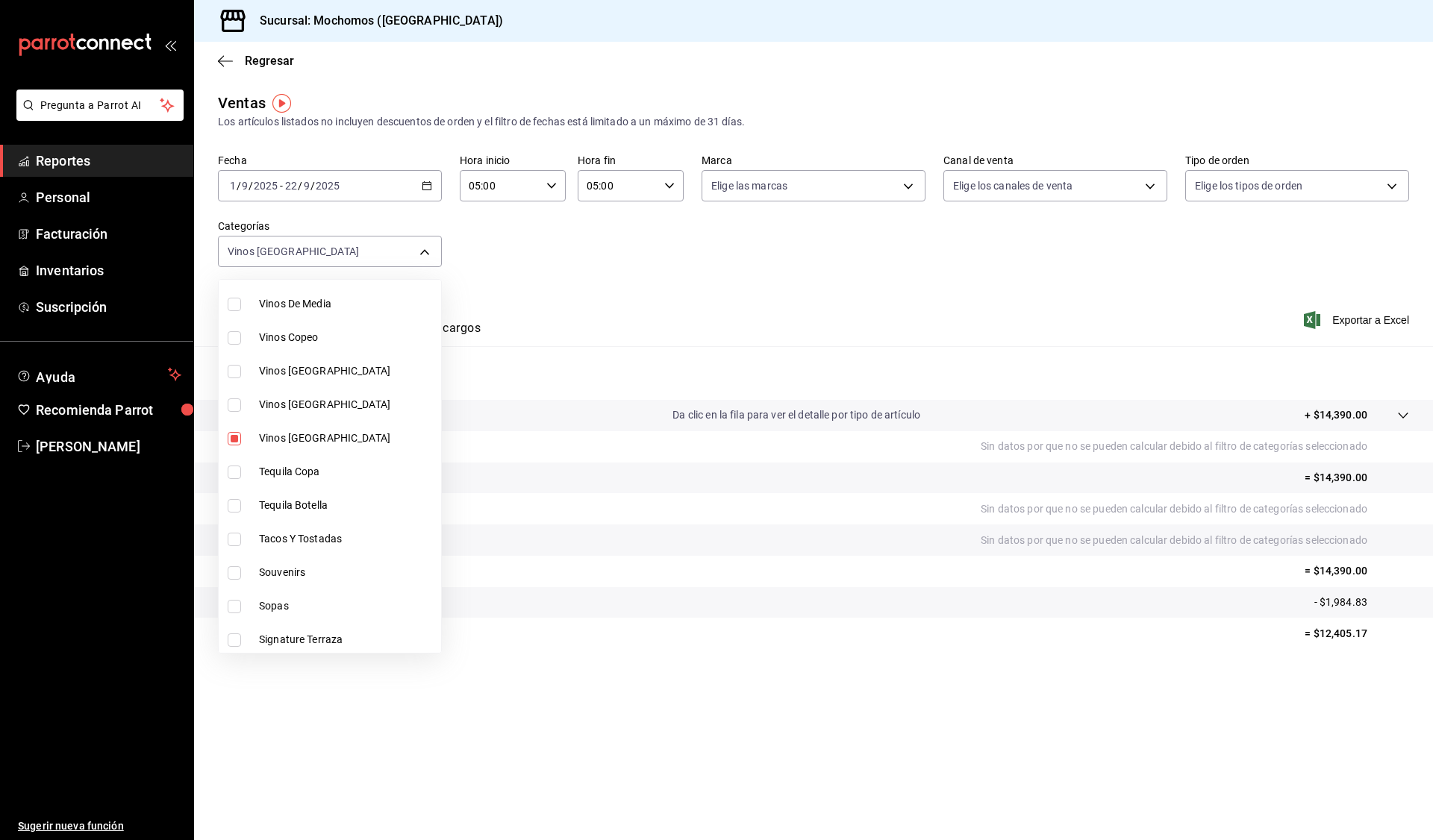
click at [290, 435] on span "Vinos [GEOGRAPHIC_DATA]" at bounding box center [347, 438] width 176 height 16
checkbox input "false"
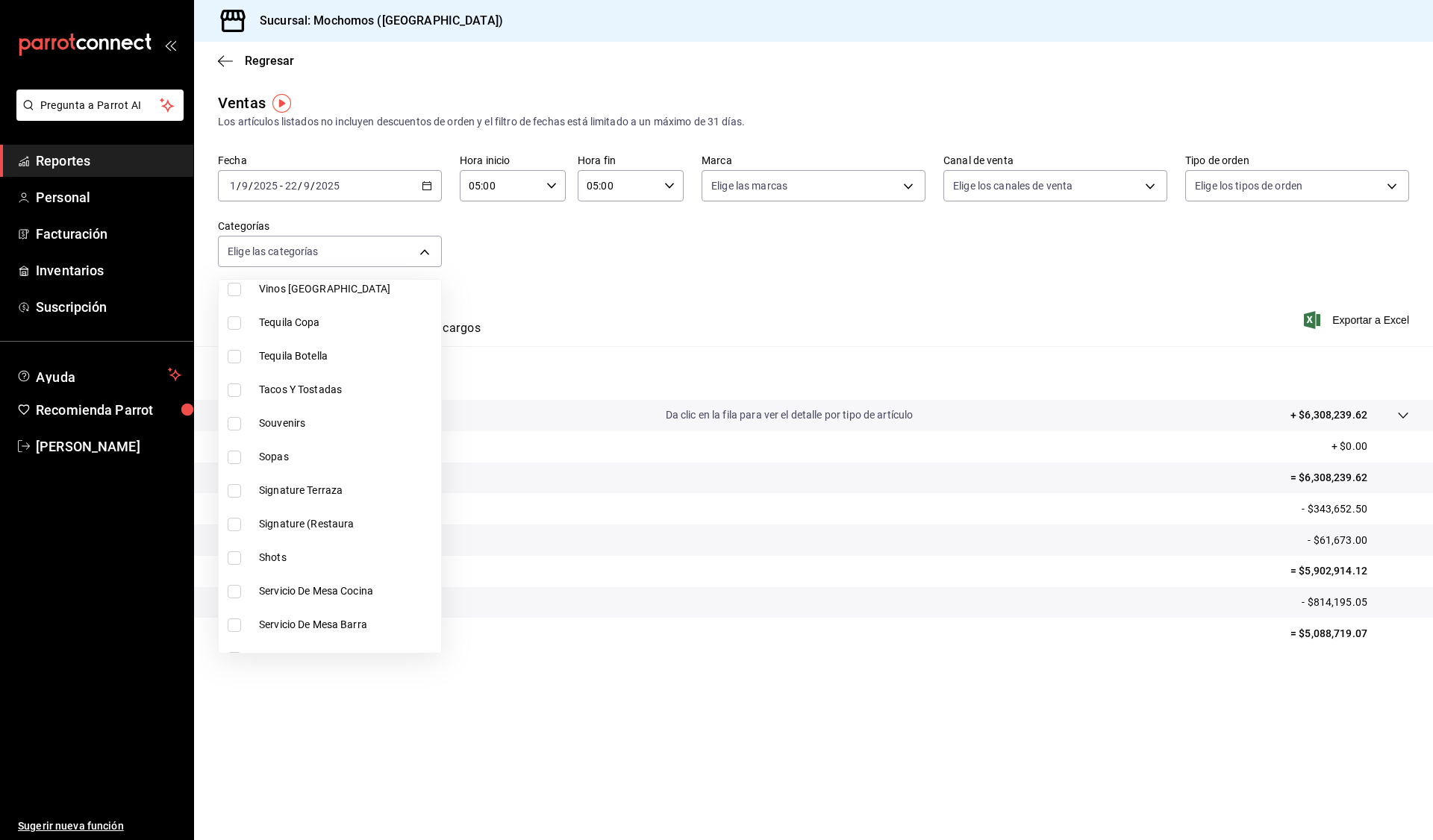
scroll to position [672, 0]
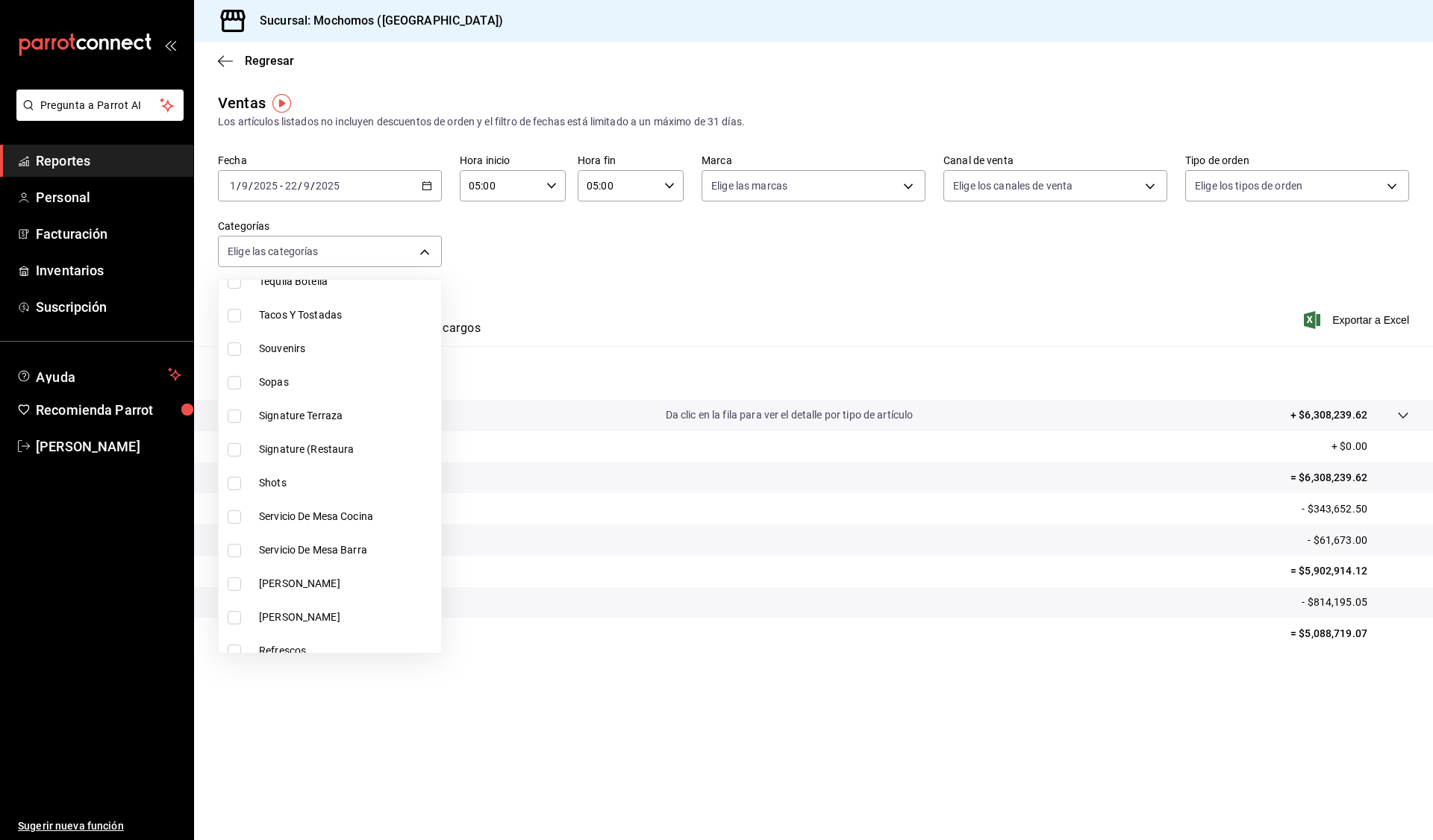
click at [315, 414] on span "Signature Terraza" at bounding box center [347, 416] width 176 height 16
type input "202d64e7-70d5-402b-a1e6-edb45bb60e98"
checkbox input "true"
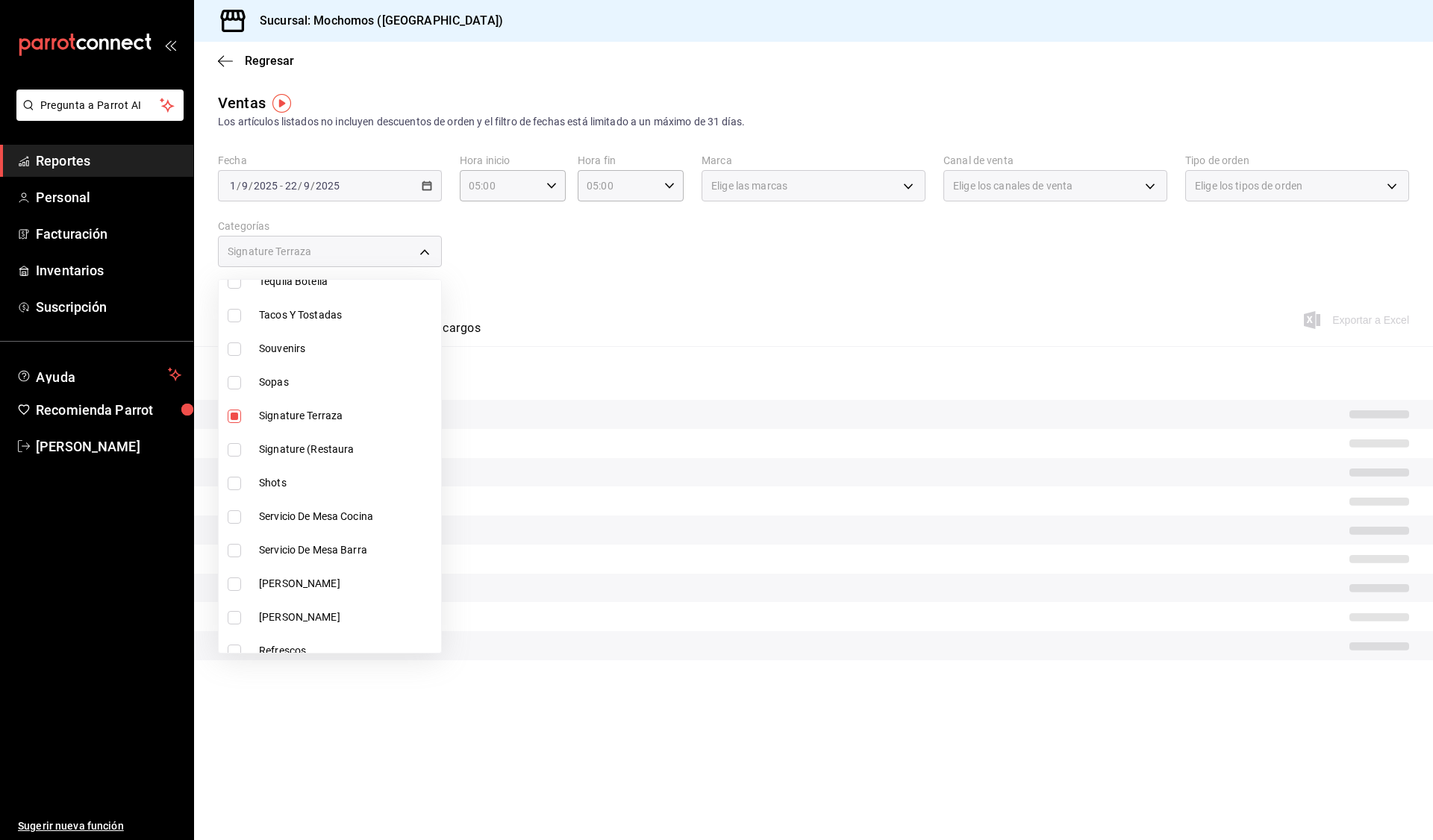
click at [310, 448] on span "Signature (Restaura" at bounding box center [347, 450] width 176 height 16
type input "202d64e7-70d5-402b-a1e6-edb45bb60e98,6df12dfd-7e75-4039-866d-74aed66f94fa"
checkbox input "true"
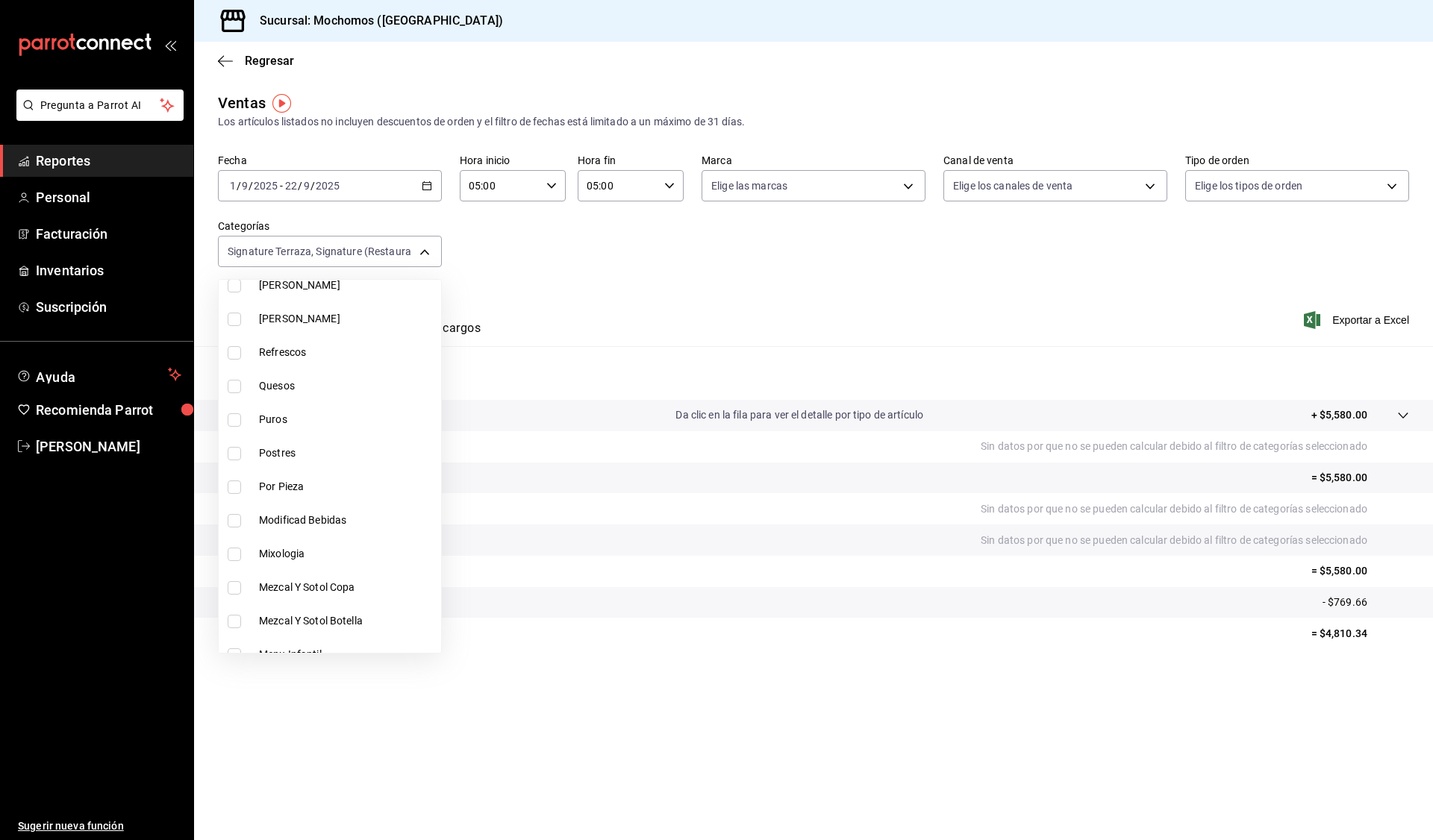
scroll to position [1044, 0]
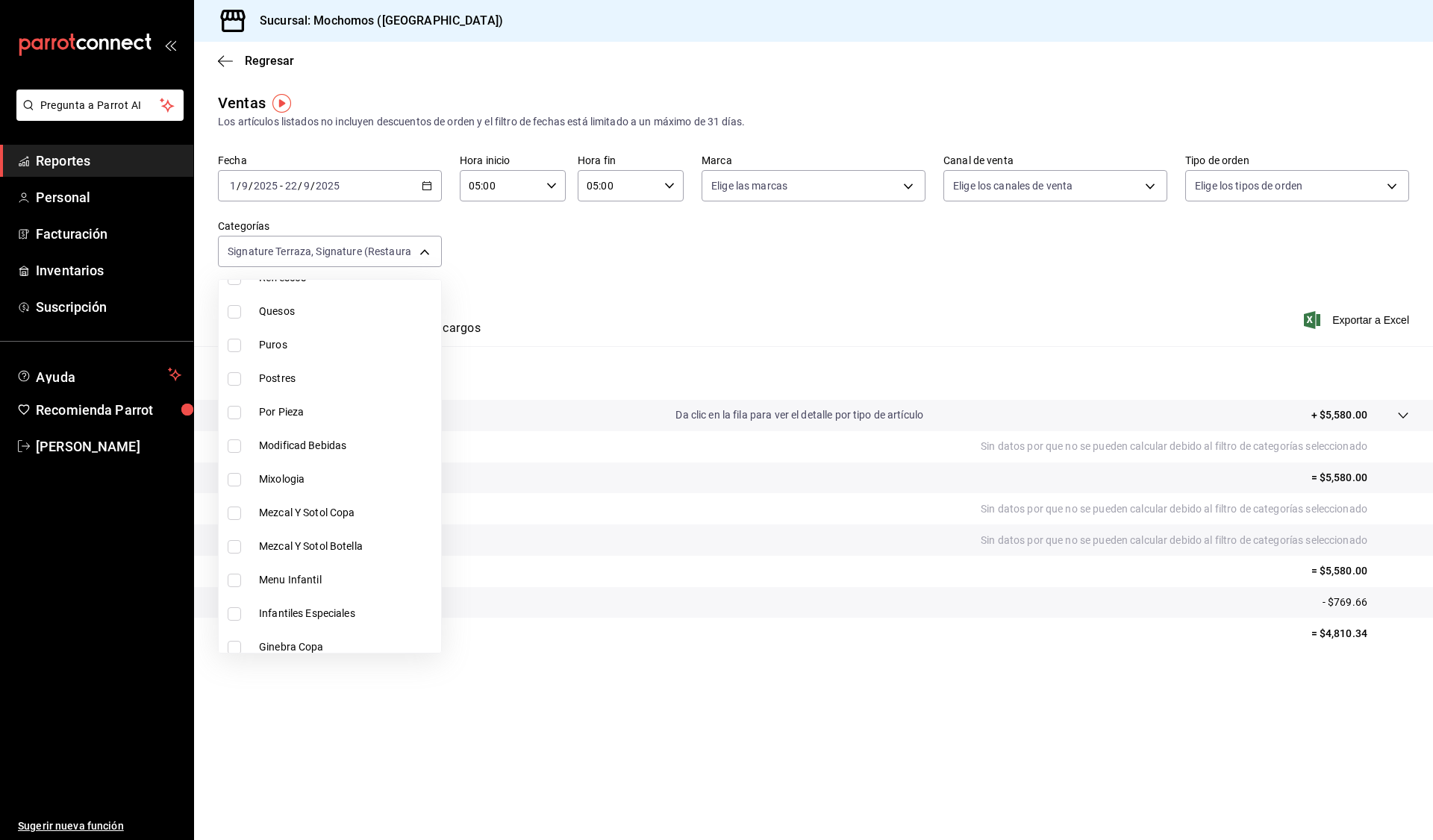
click at [316, 480] on span "Mixologia" at bounding box center [347, 479] width 176 height 16
type input "202d64e7-70d5-402b-a1e6-edb45bb60e98,6df12dfd-7e75-4039-866d-74aed66f94fa,4fda9…"
checkbox input "true"
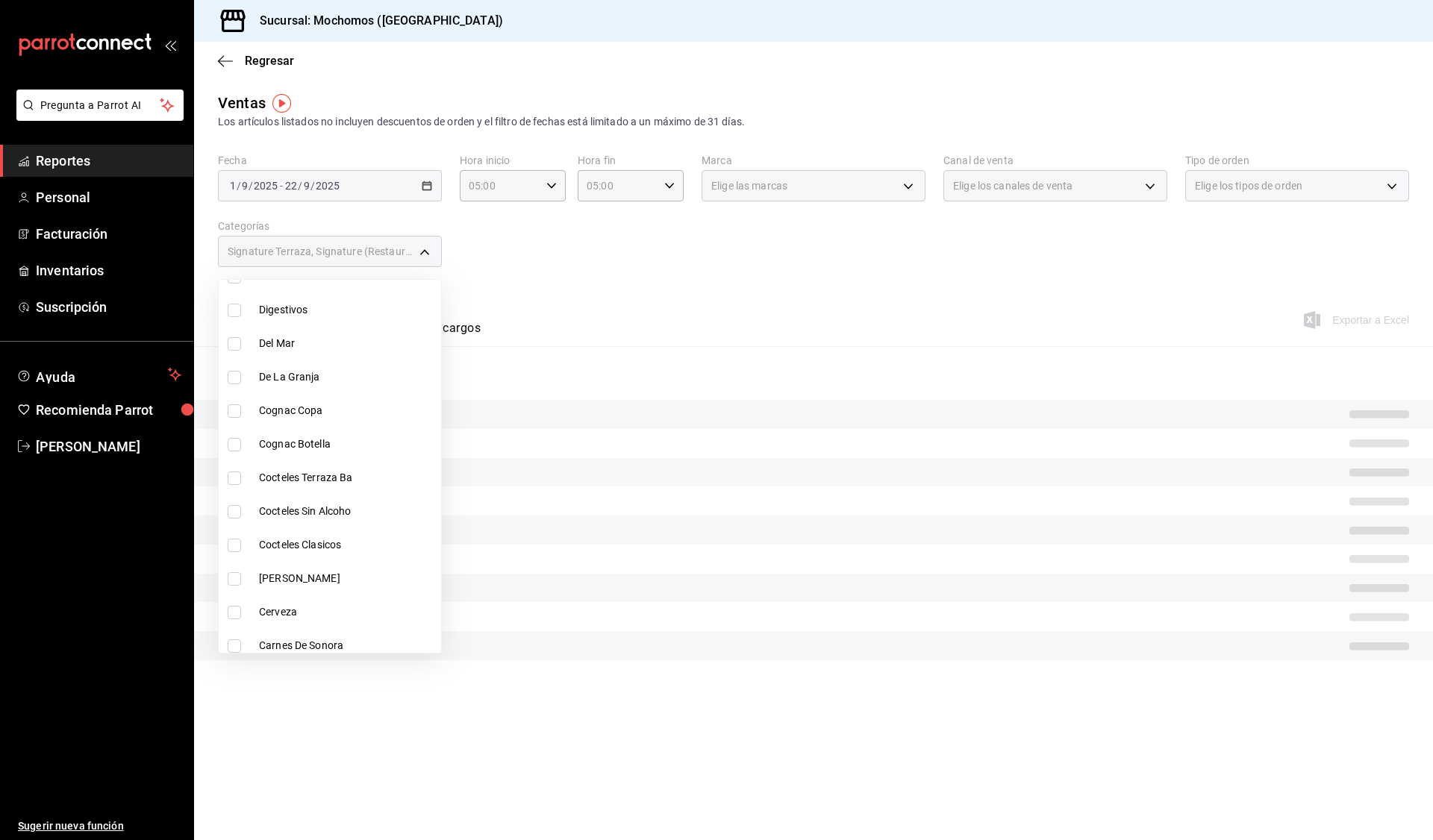
scroll to position [1641, 0]
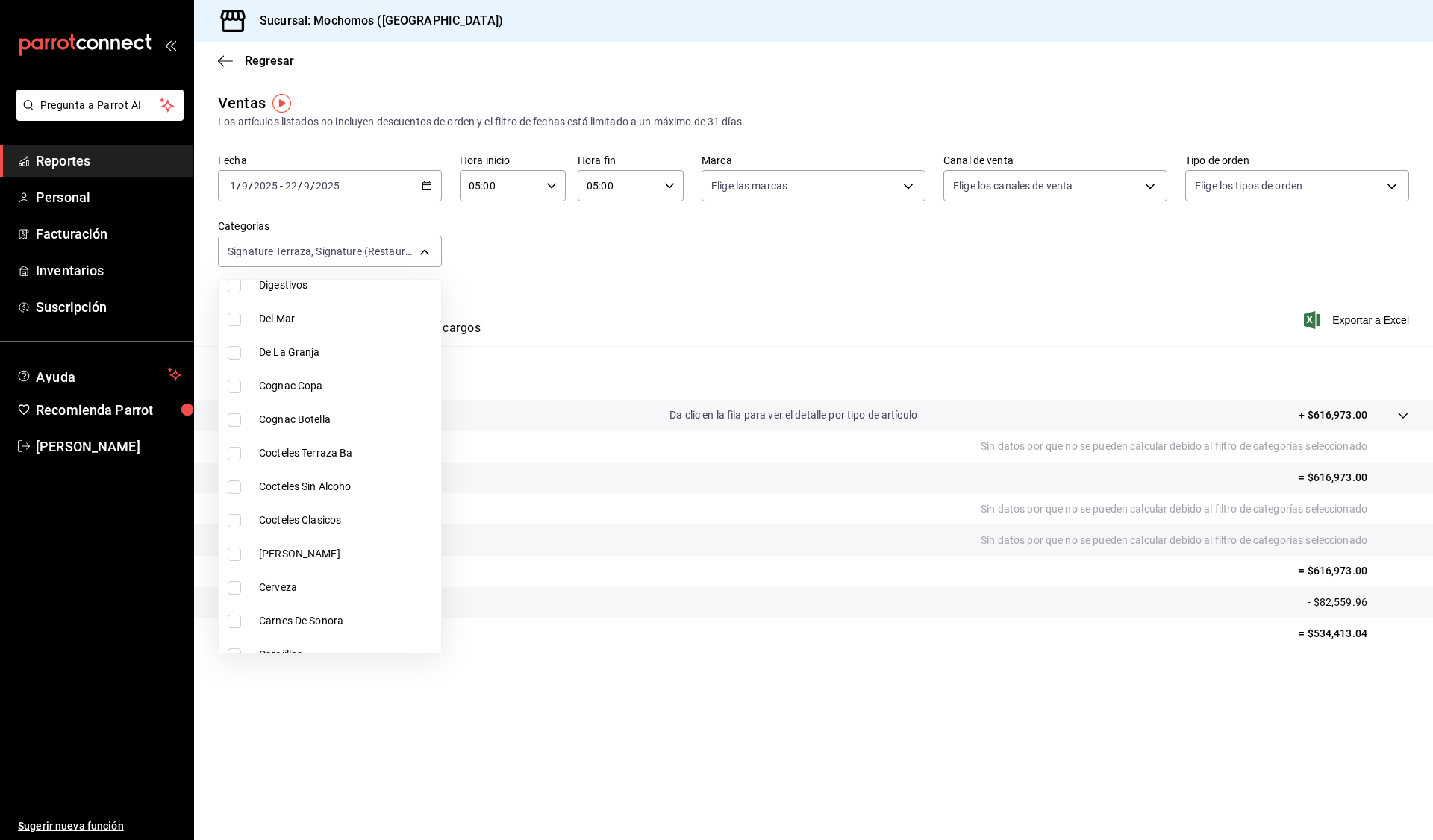
click at [283, 463] on li "Cocteles Terraza Ba" at bounding box center [330, 454] width 222 height 34
type input "202d64e7-70d5-402b-a1e6-edb45bb60e98,6df12dfd-7e75-4039-866d-74aed66f94fa,4fda9…"
checkbox input "true"
click at [332, 553] on span "[PERSON_NAME]" at bounding box center [347, 554] width 176 height 16
type input "202d64e7-70d5-402b-a1e6-edb45bb60e98,6df12dfd-7e75-4039-866d-74aed66f94fa,4fda9…"
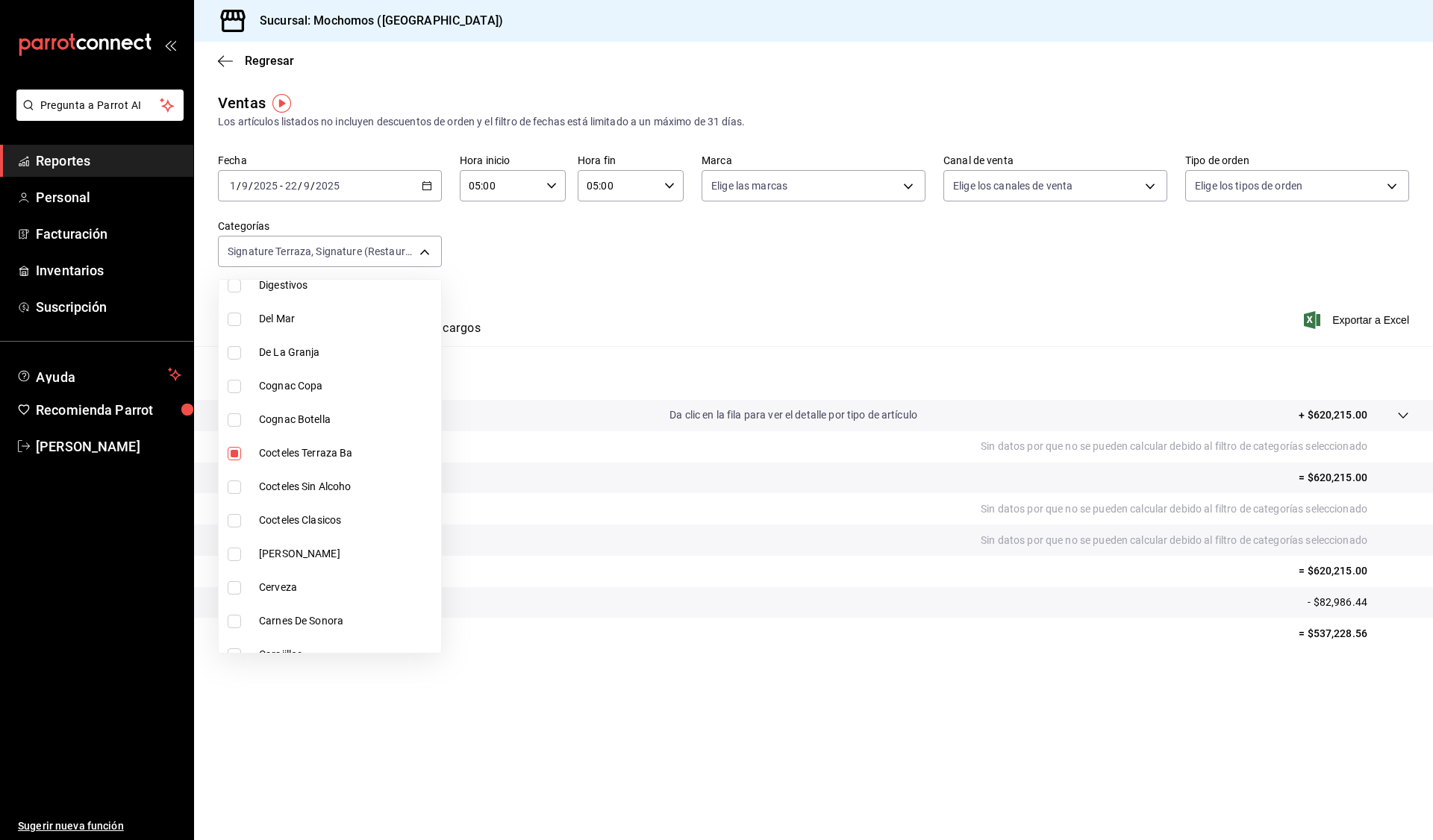
checkbox input "true"
click at [772, 703] on div at bounding box center [716, 420] width 1433 height 840
